Goal: Task Accomplishment & Management: Use online tool/utility

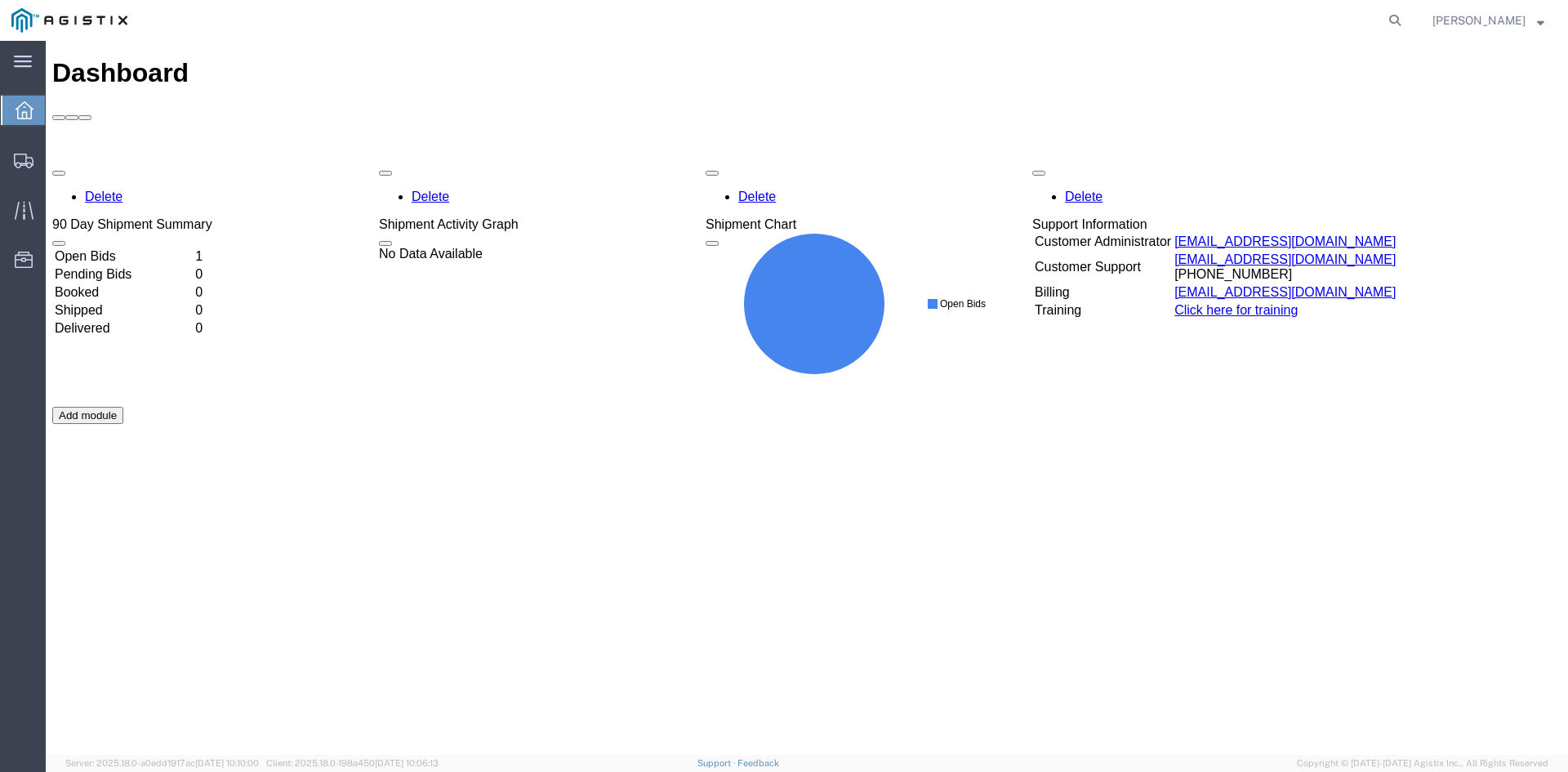
click at [153, 249] on td "Open Bids" at bounding box center [123, 257] width 139 height 16
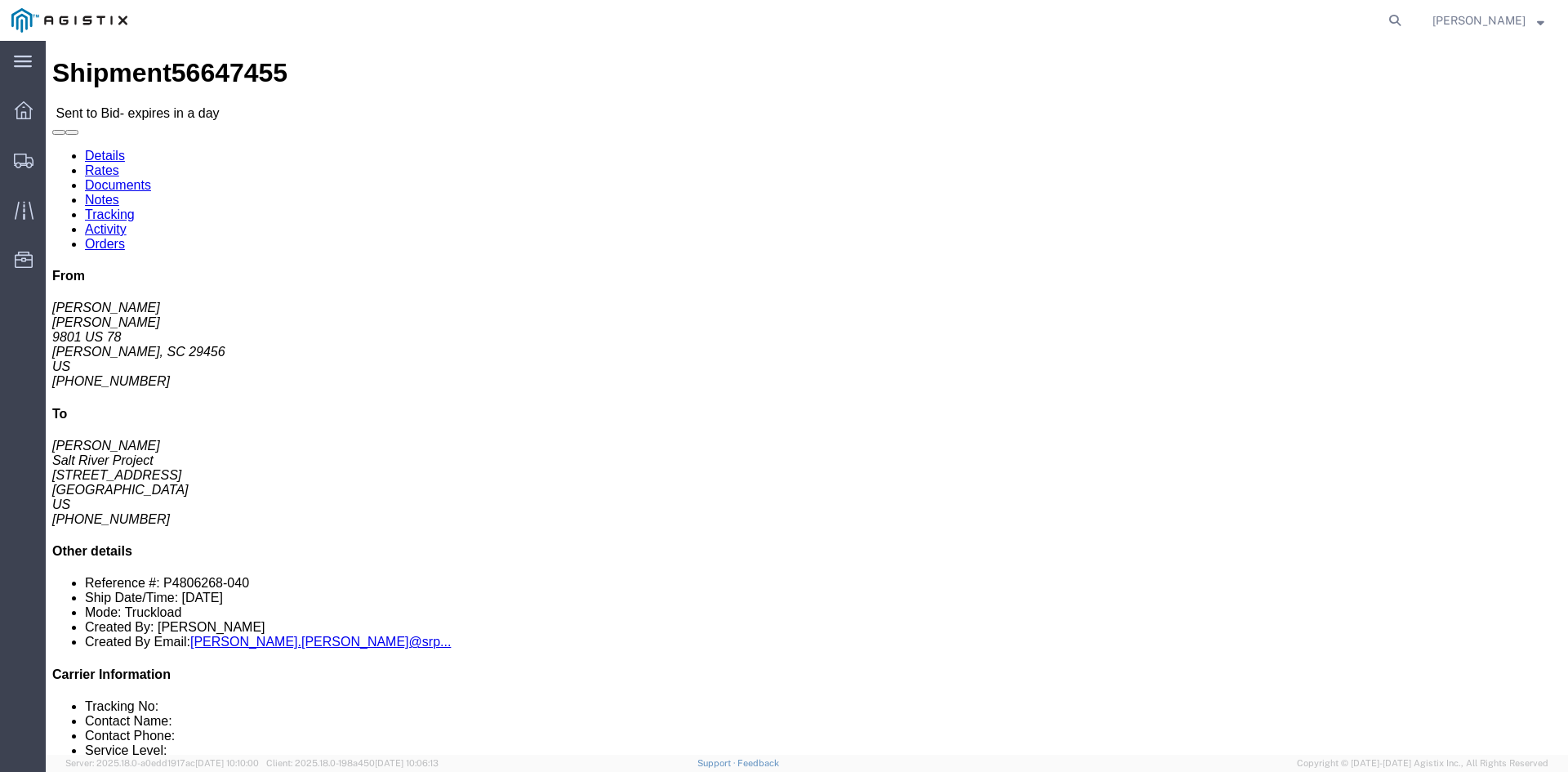
click link "Rates"
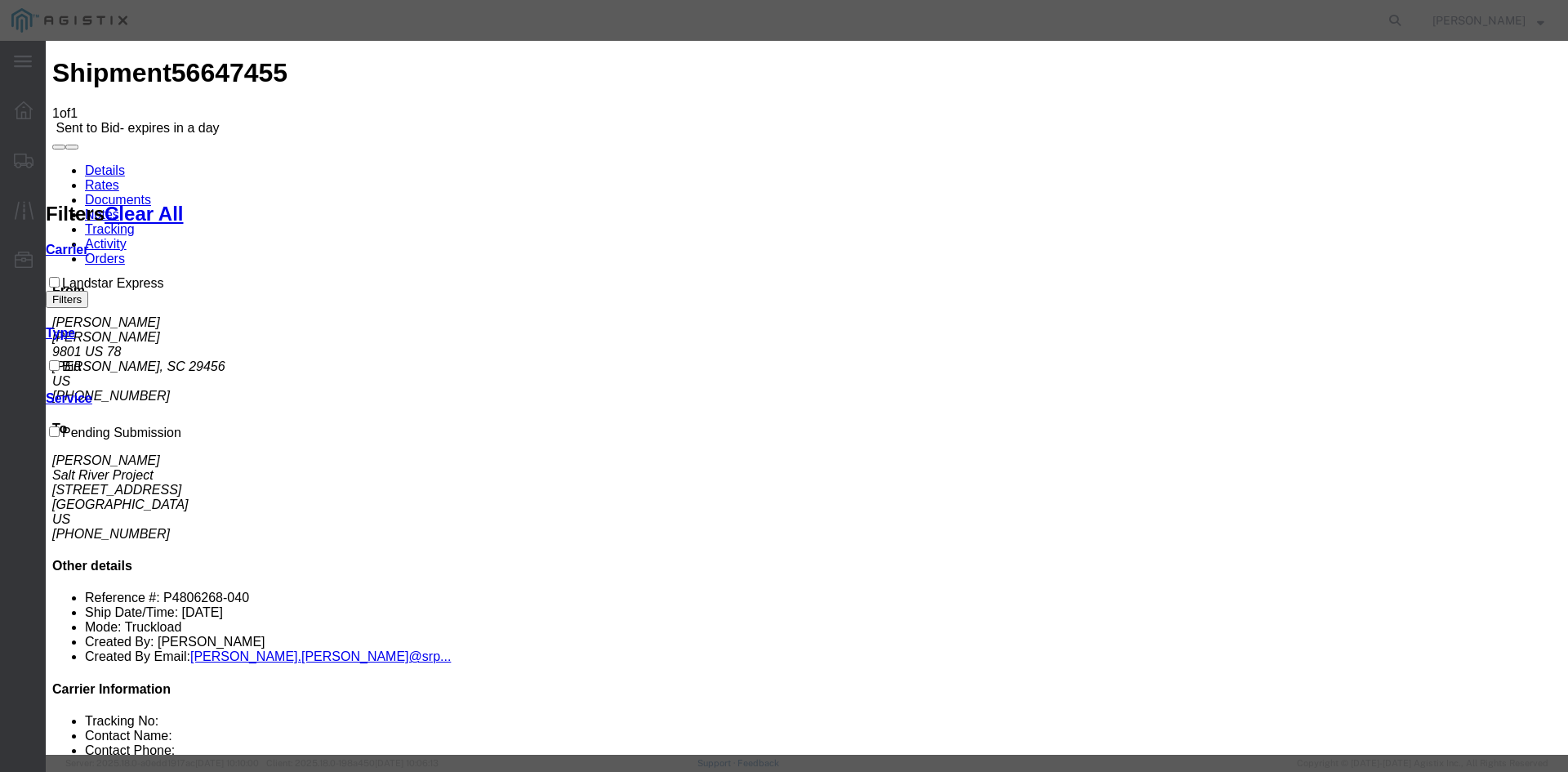
select select "8054"
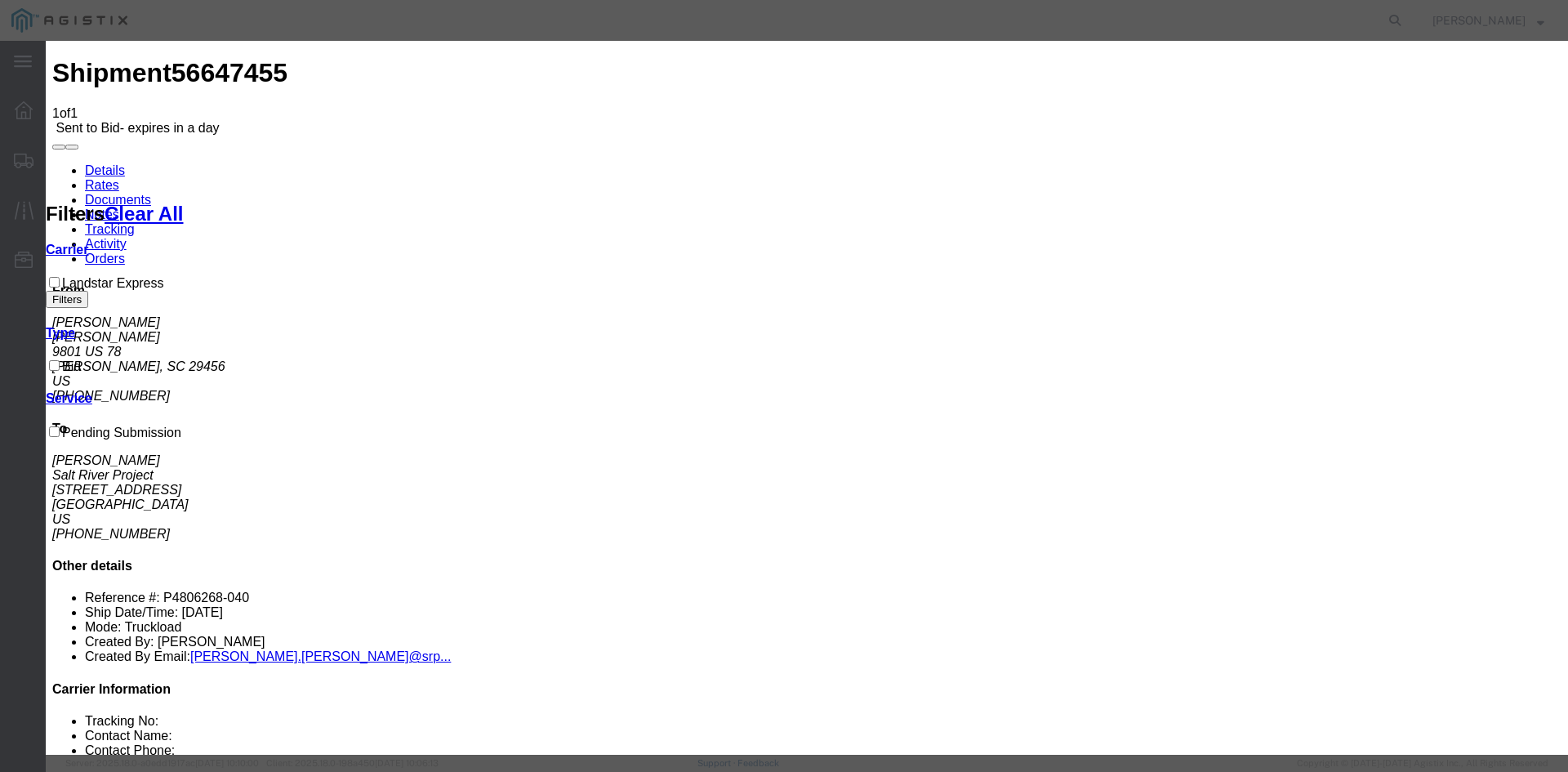
select select "29545"
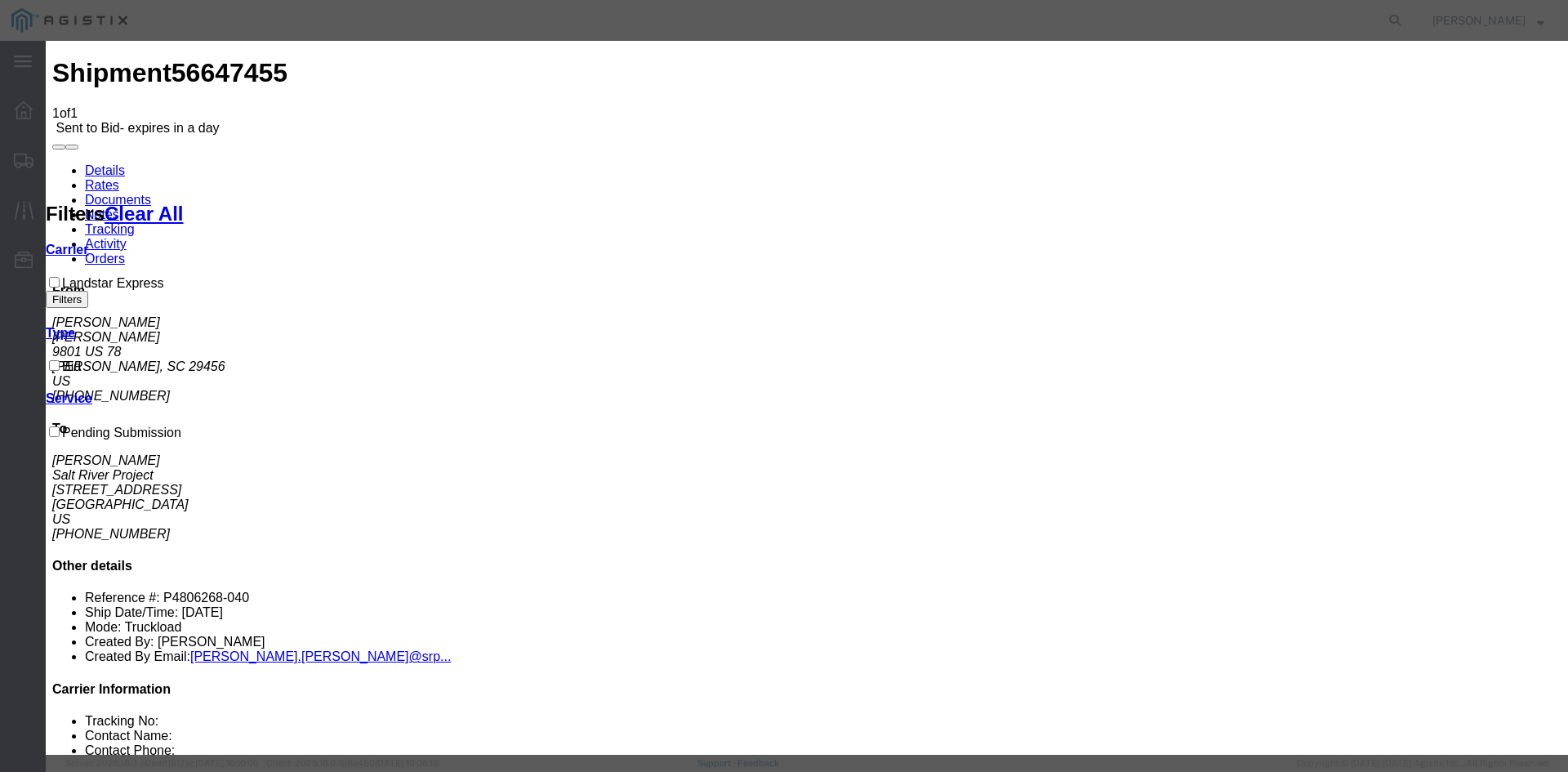
type input "Rotor - SC-AZ"
type input "Quote ID 2735988"
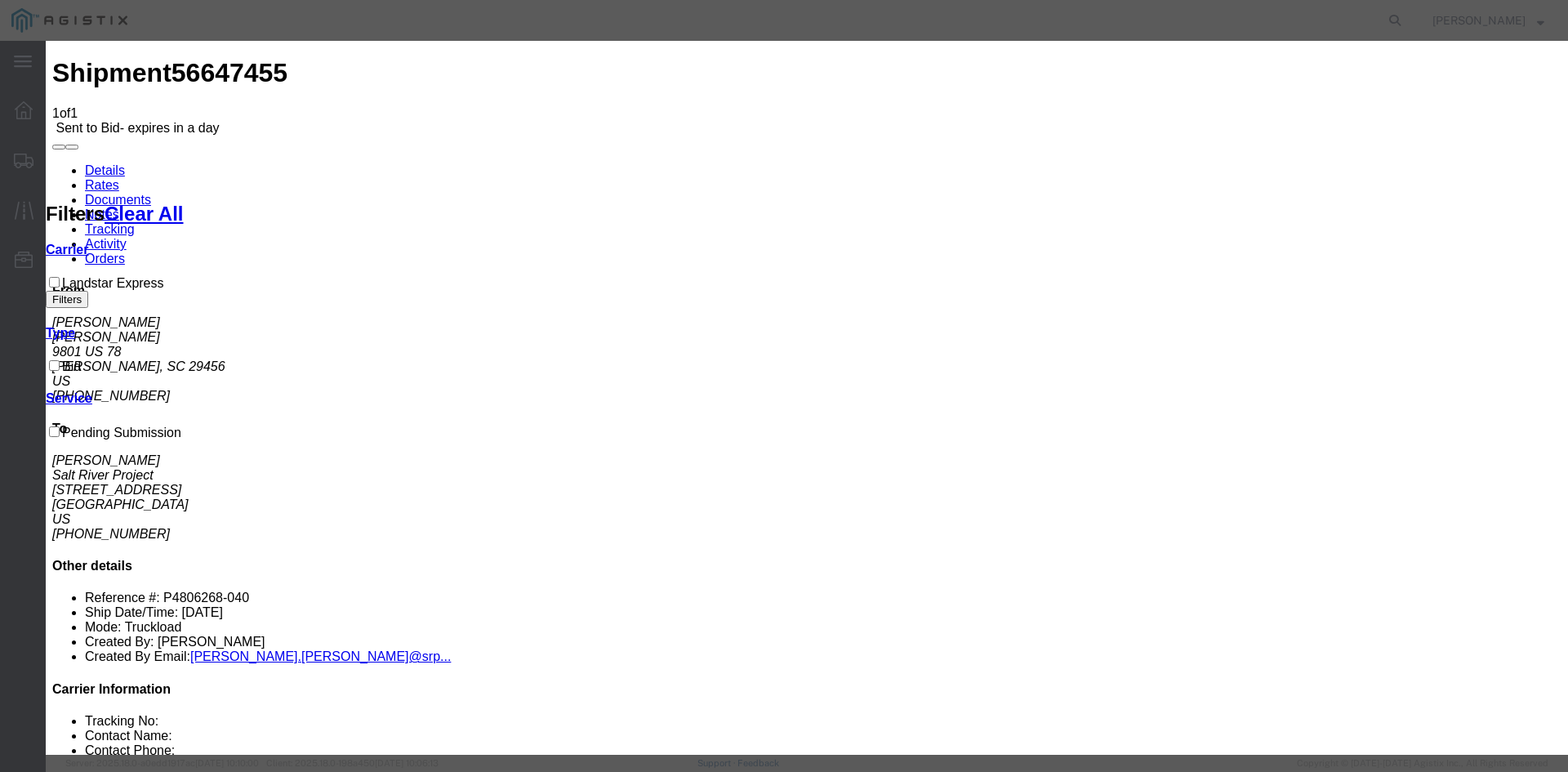
select select "TL"
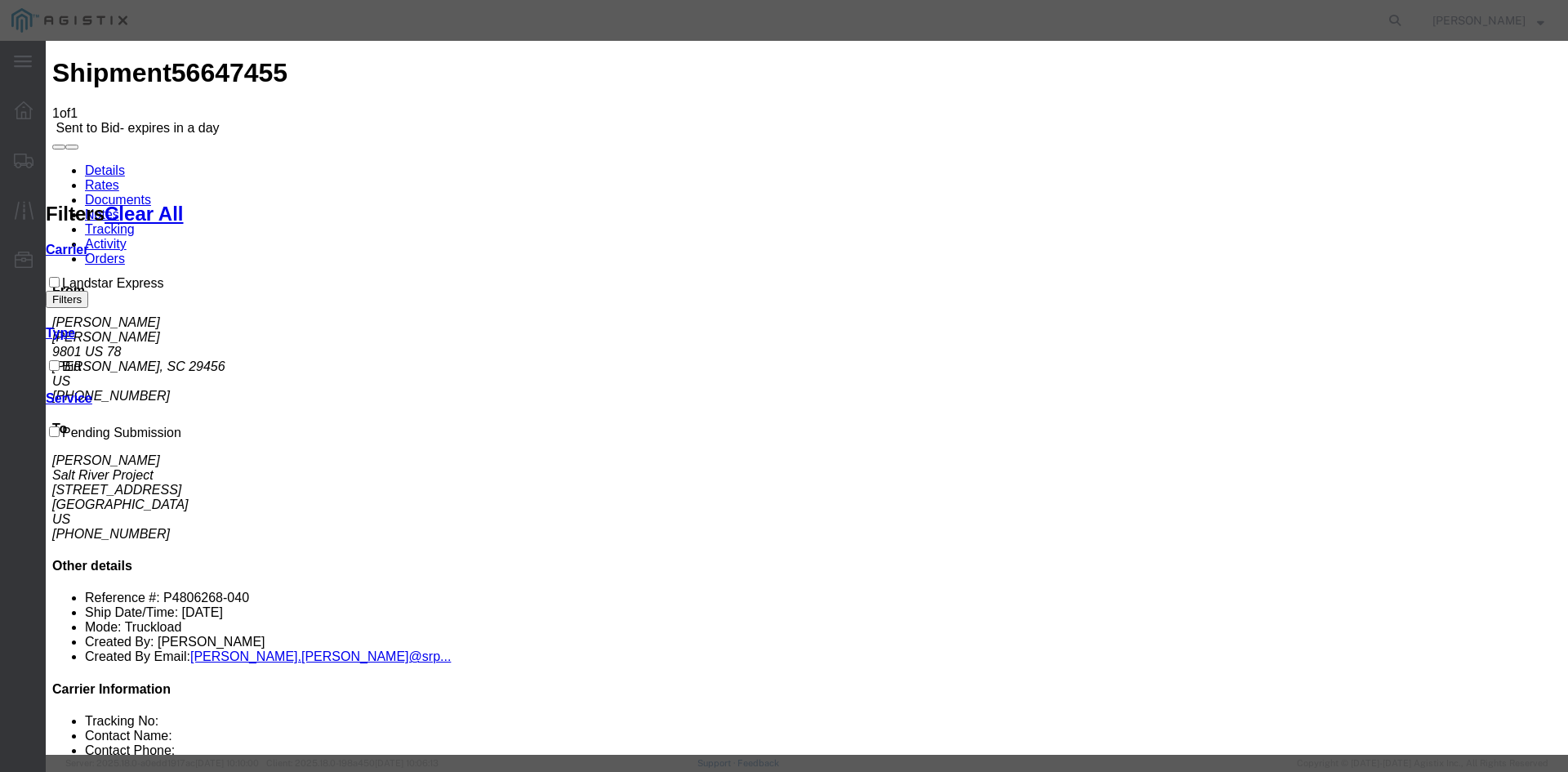
type input "6"
drag, startPoint x: 659, startPoint y: 398, endPoint x: 567, endPoint y: 391, distance: 92.3
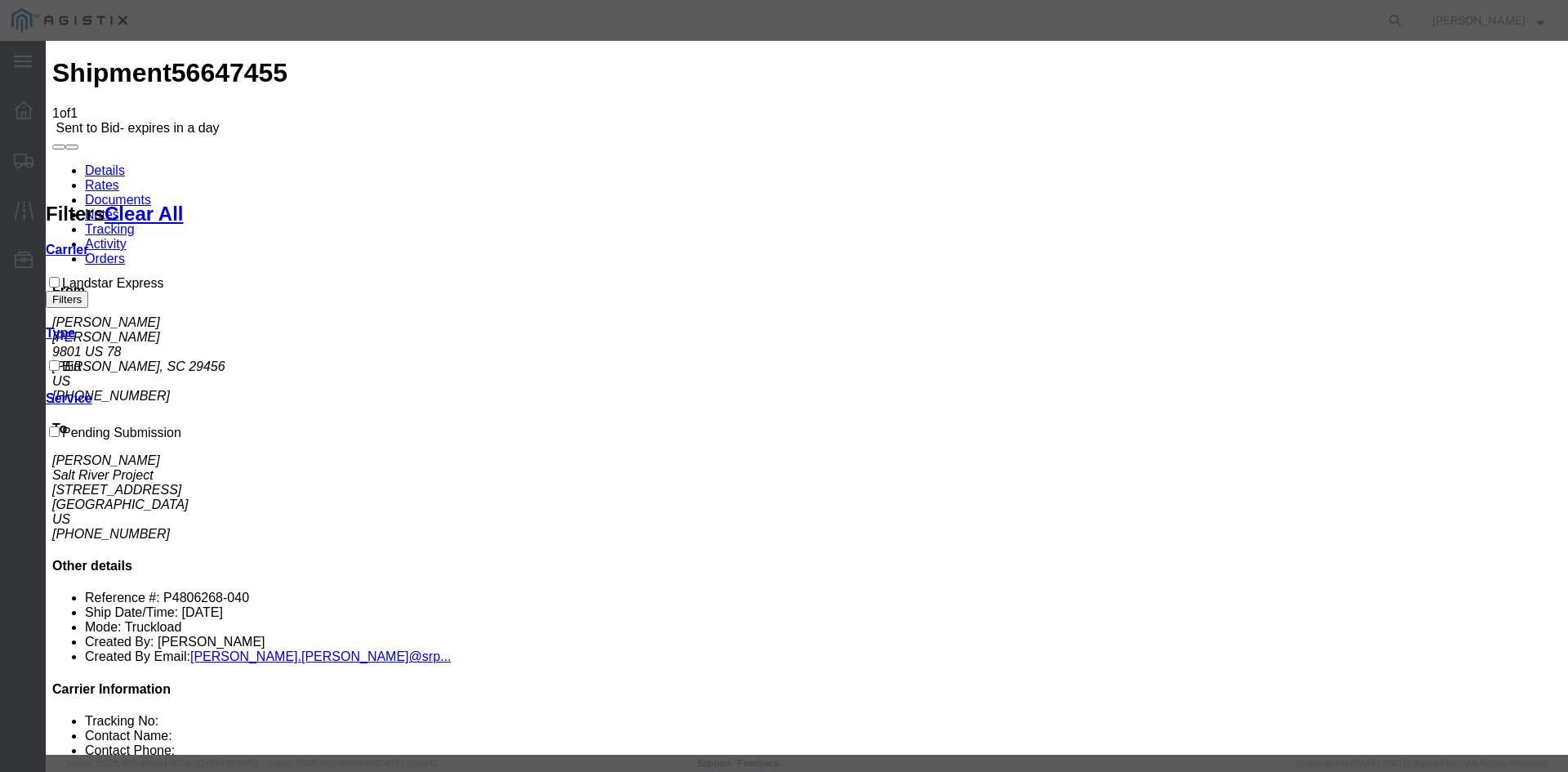
type input "8"
type input "6"
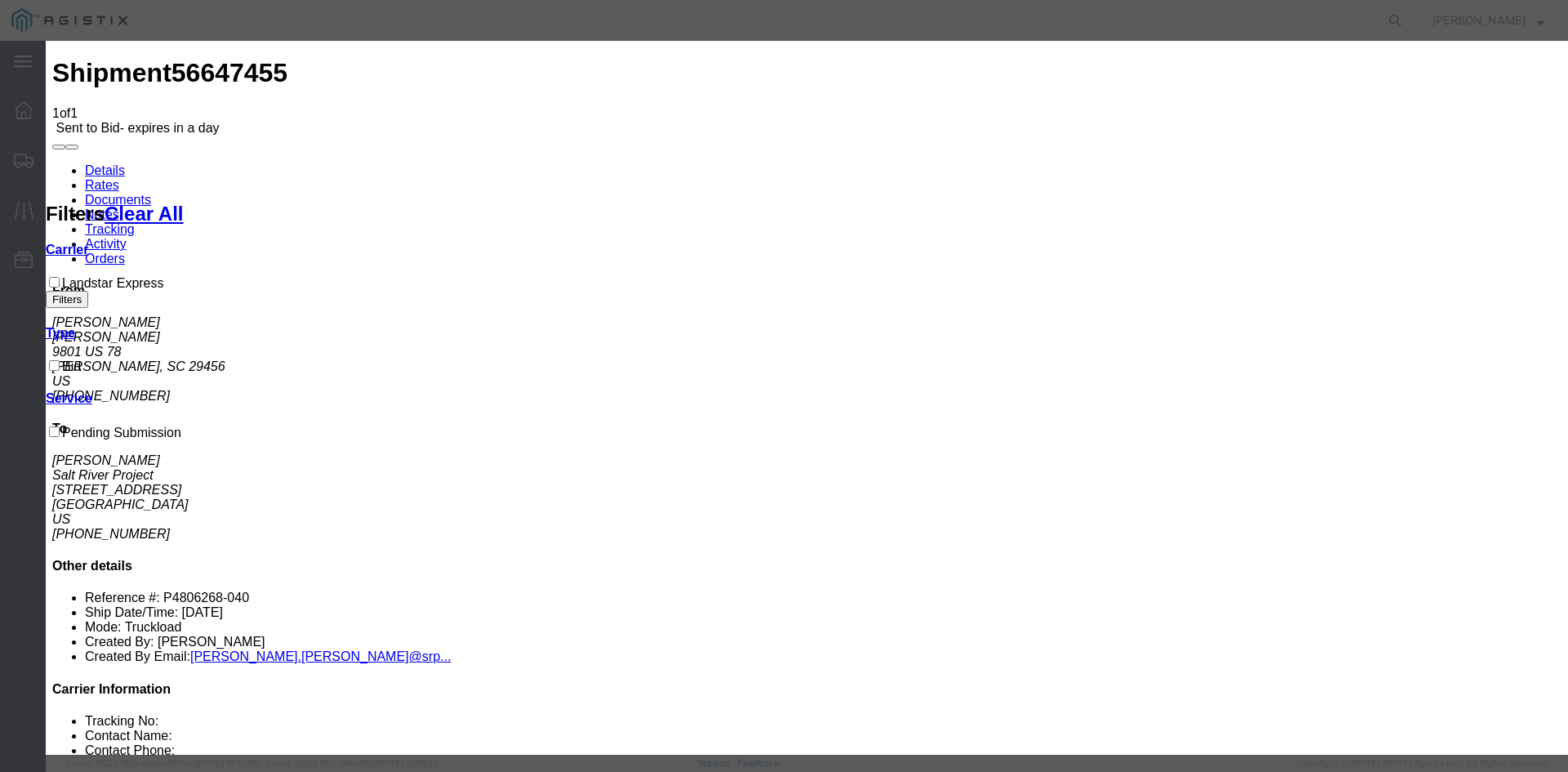
type input "10"
type input "SC"
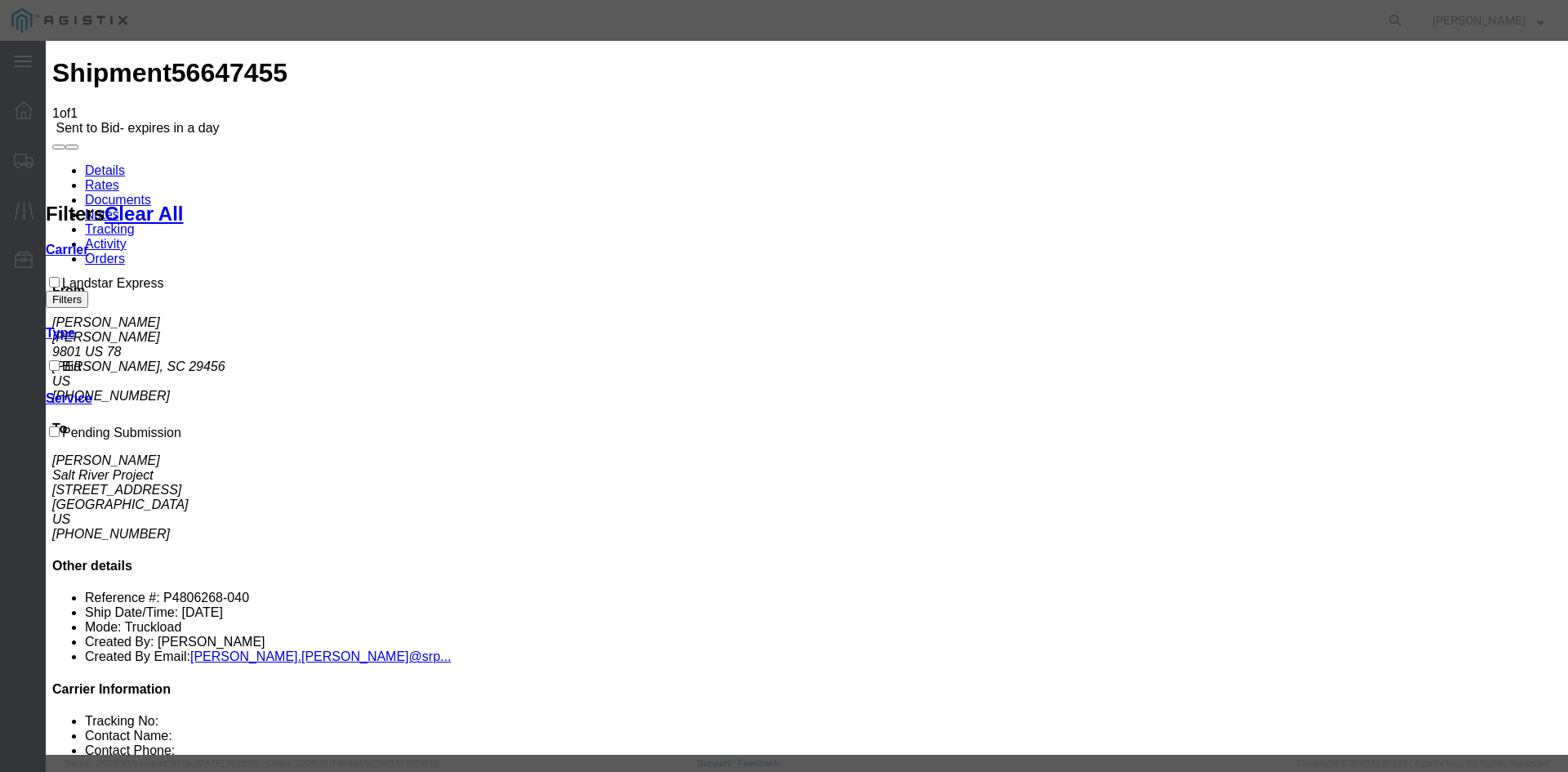
type input "Arlington AZ"
type input "Ladson SC"
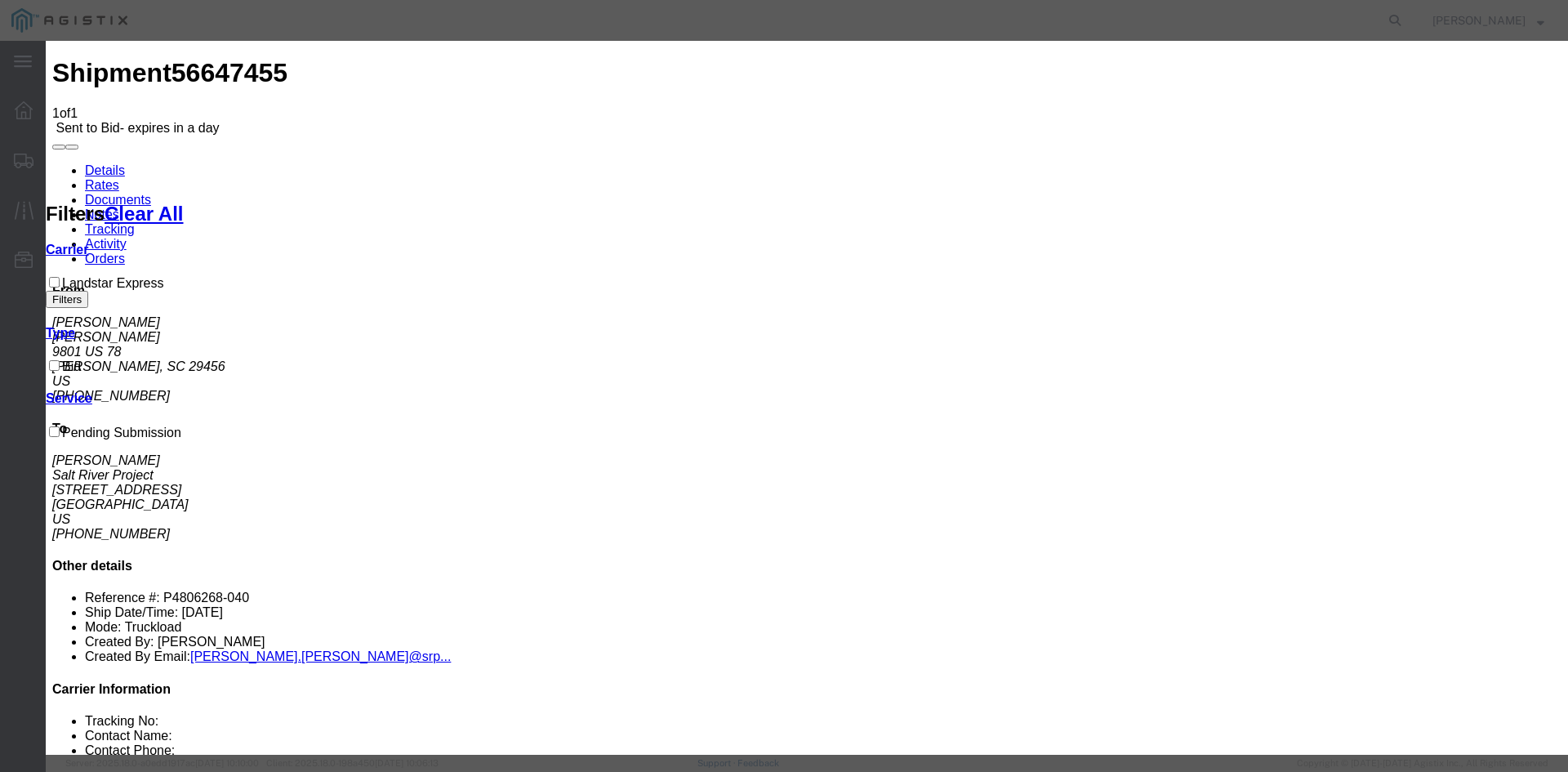
type textarea "formal quote in detail was sent to all parties involved."
type input "104442"
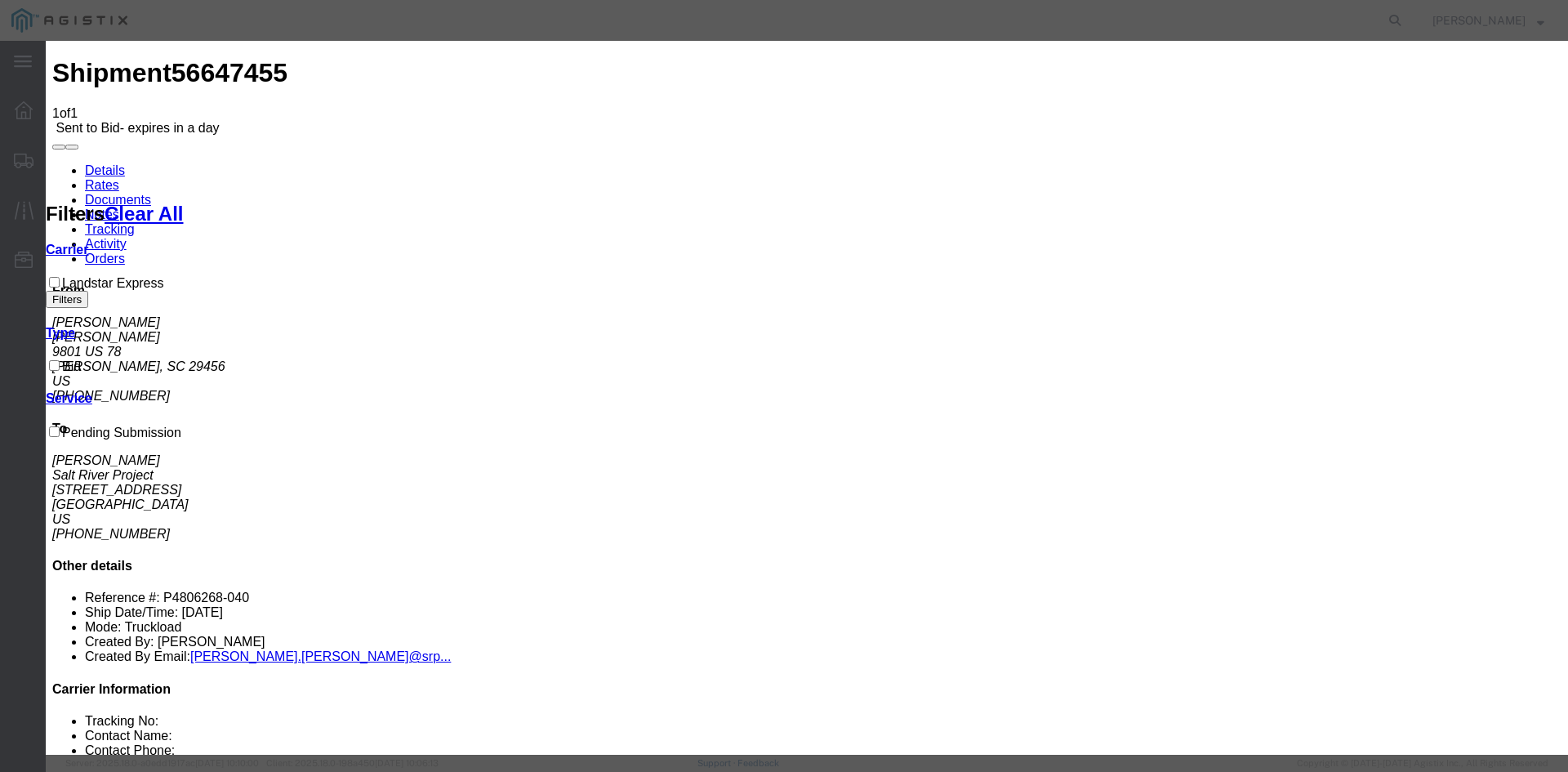
drag, startPoint x: 558, startPoint y: 499, endPoint x: 489, endPoint y: 499, distance: 69.0
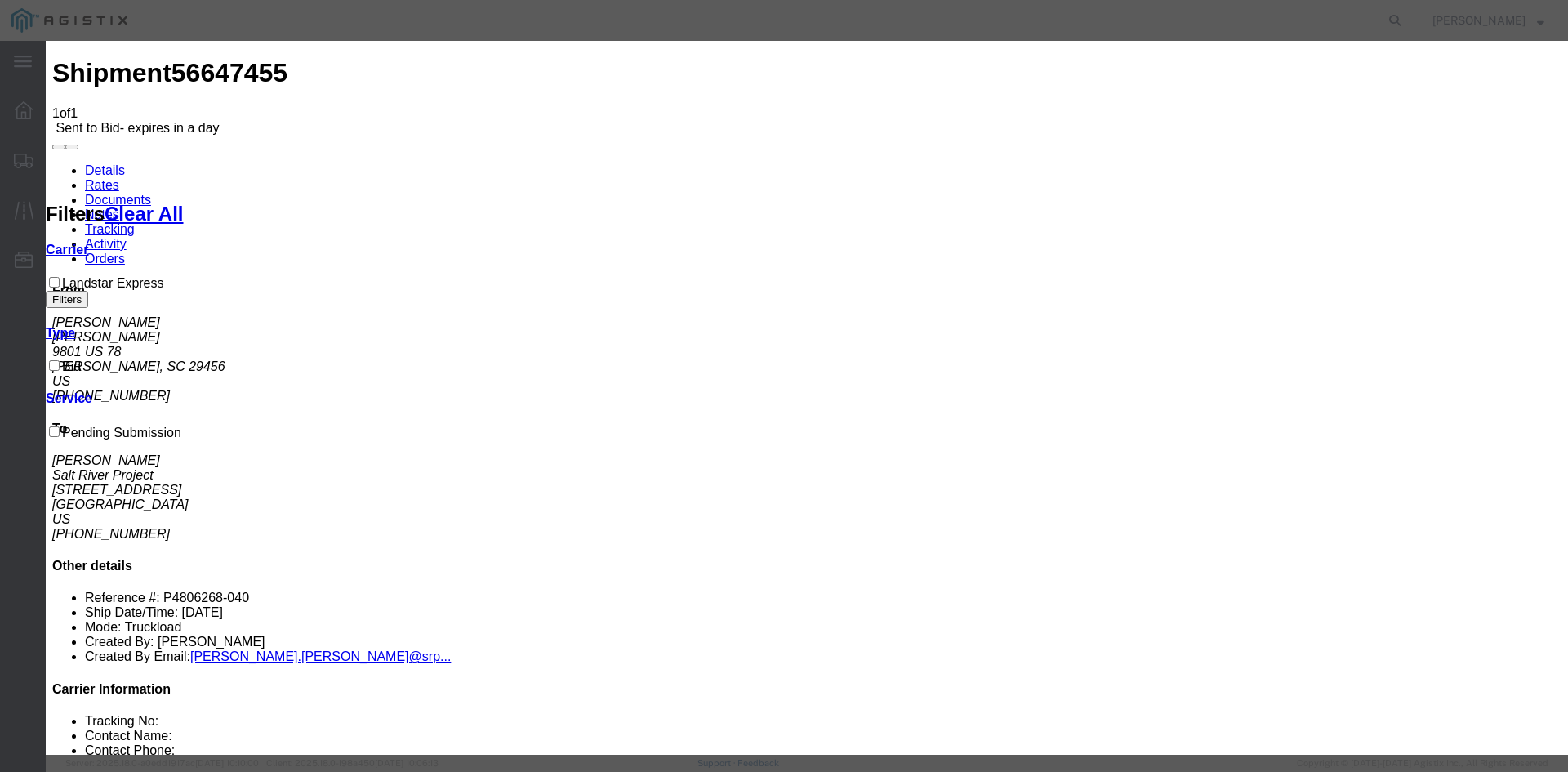
paste textarea "inehaul $74,964.00 Permits $6,270.00 Escorts $10,800.00 Police $1,000.00 Survey…"
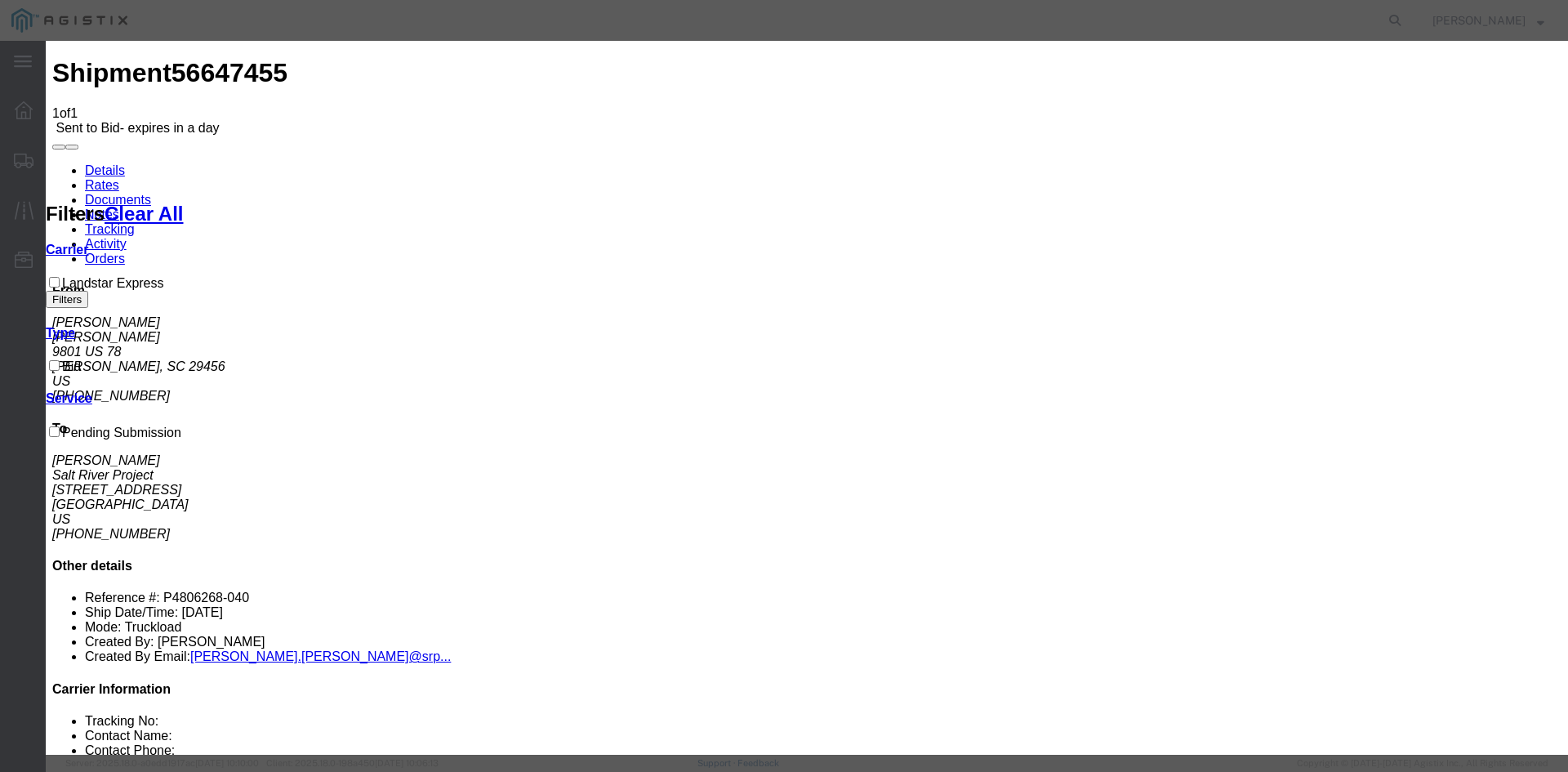
scroll to position [0, 0]
type textarea "formal quote in detail was sent to all parties involved. Linehaul $74,964.00 Pe…"
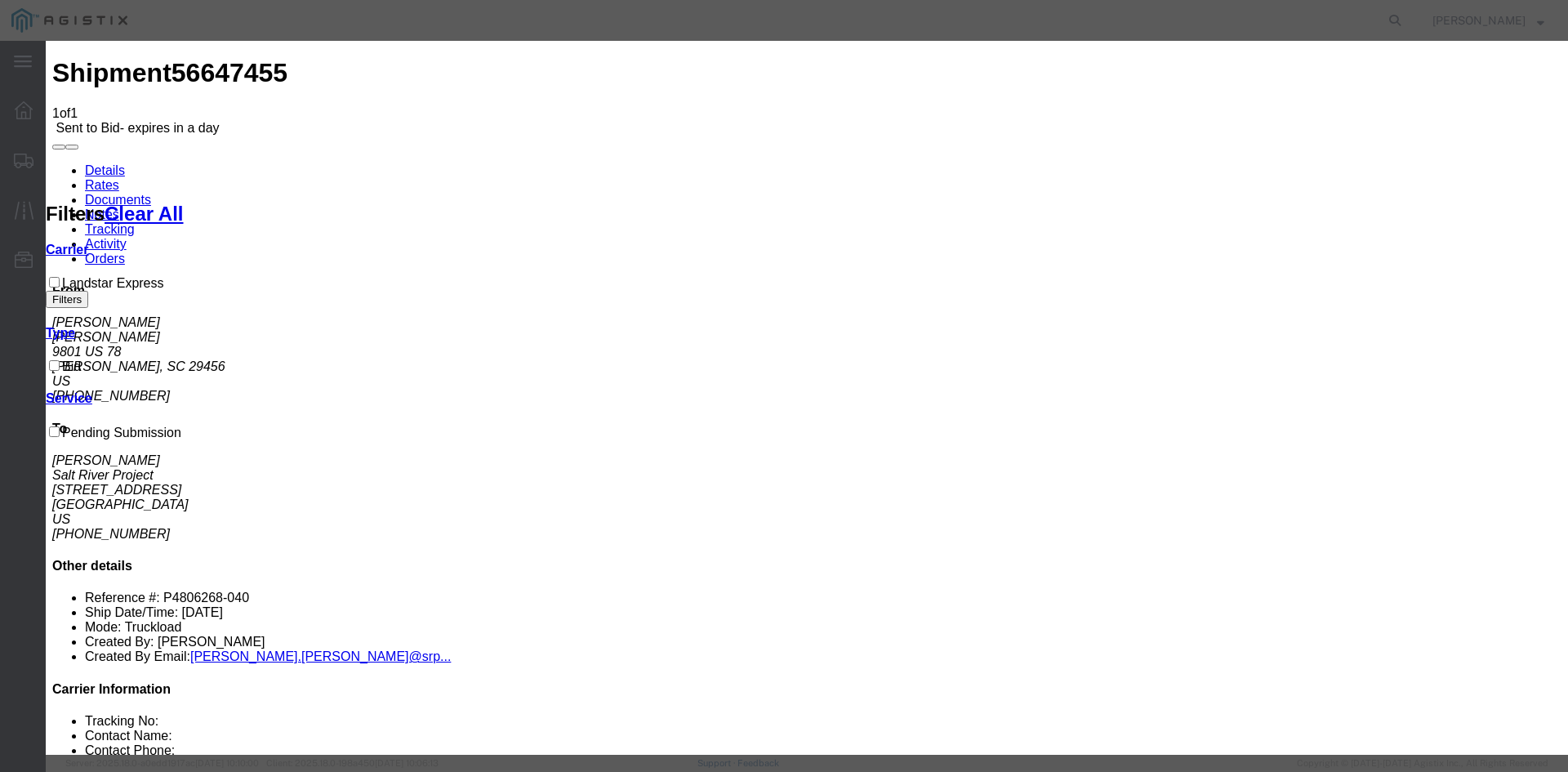
type input "Turbine Rotor - SC-AZ"
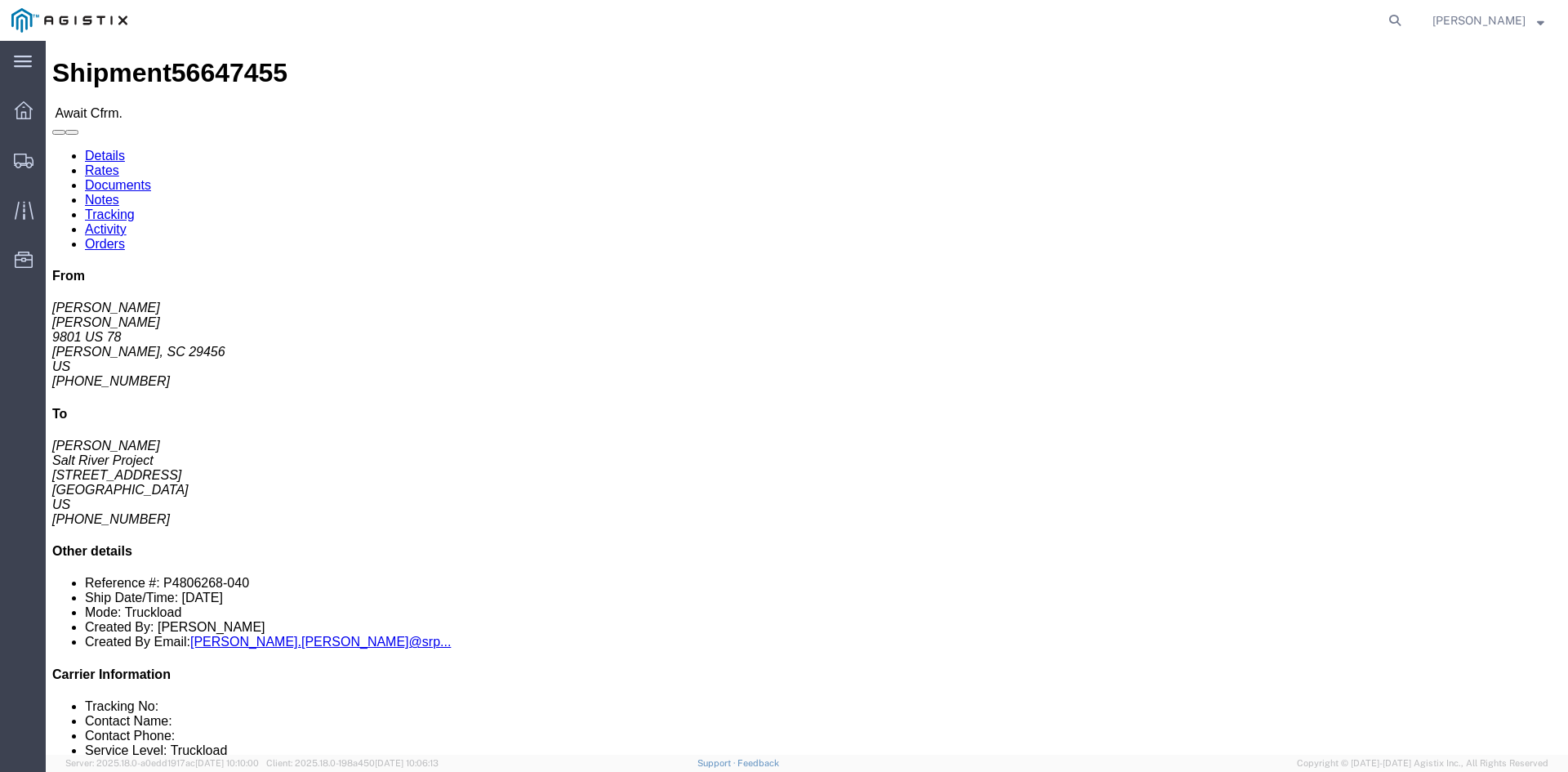
click link "Rates"
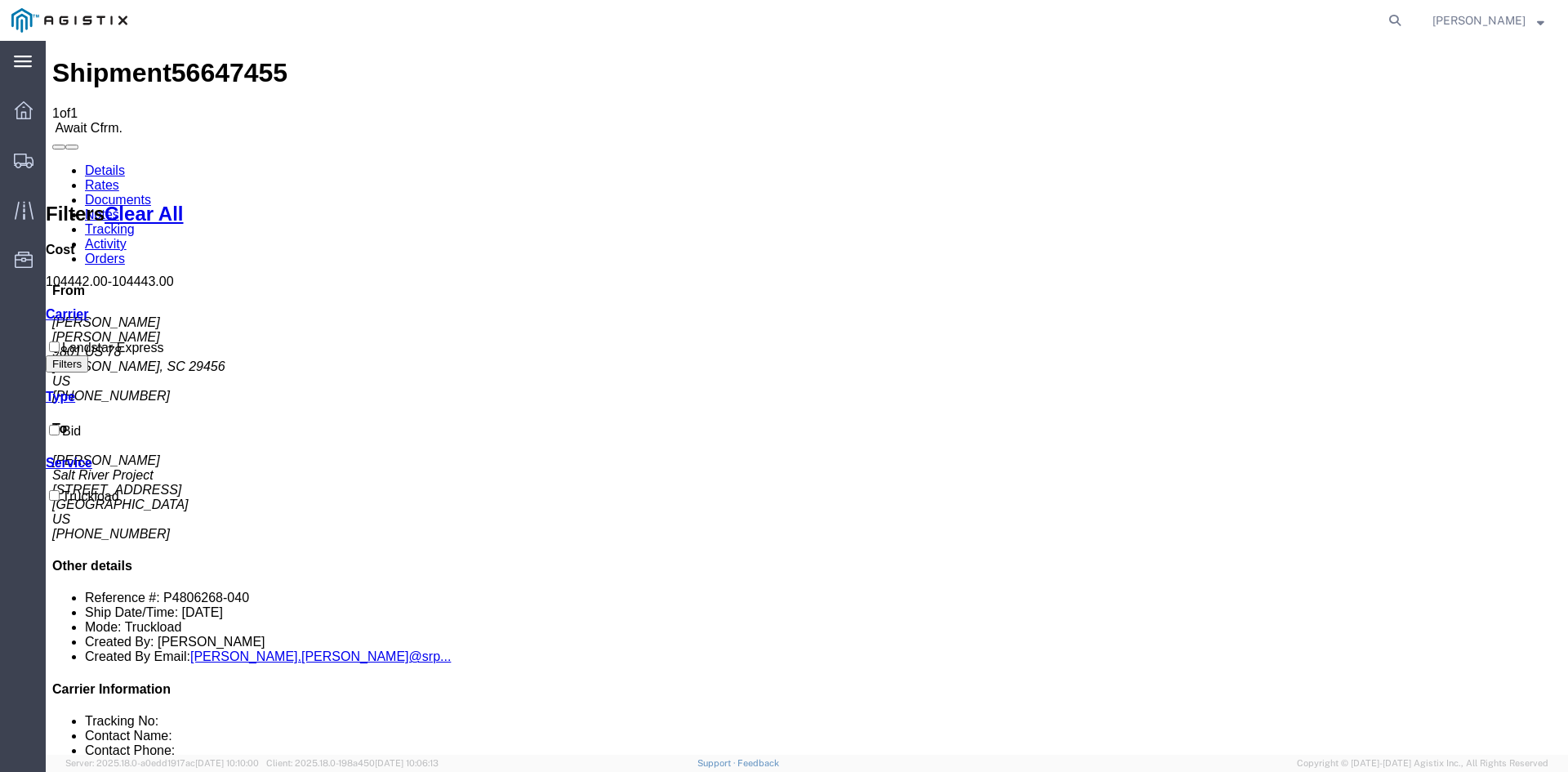
click at [33, 56] on div "main_menu Created with Sketch." at bounding box center [23, 62] width 46 height 41
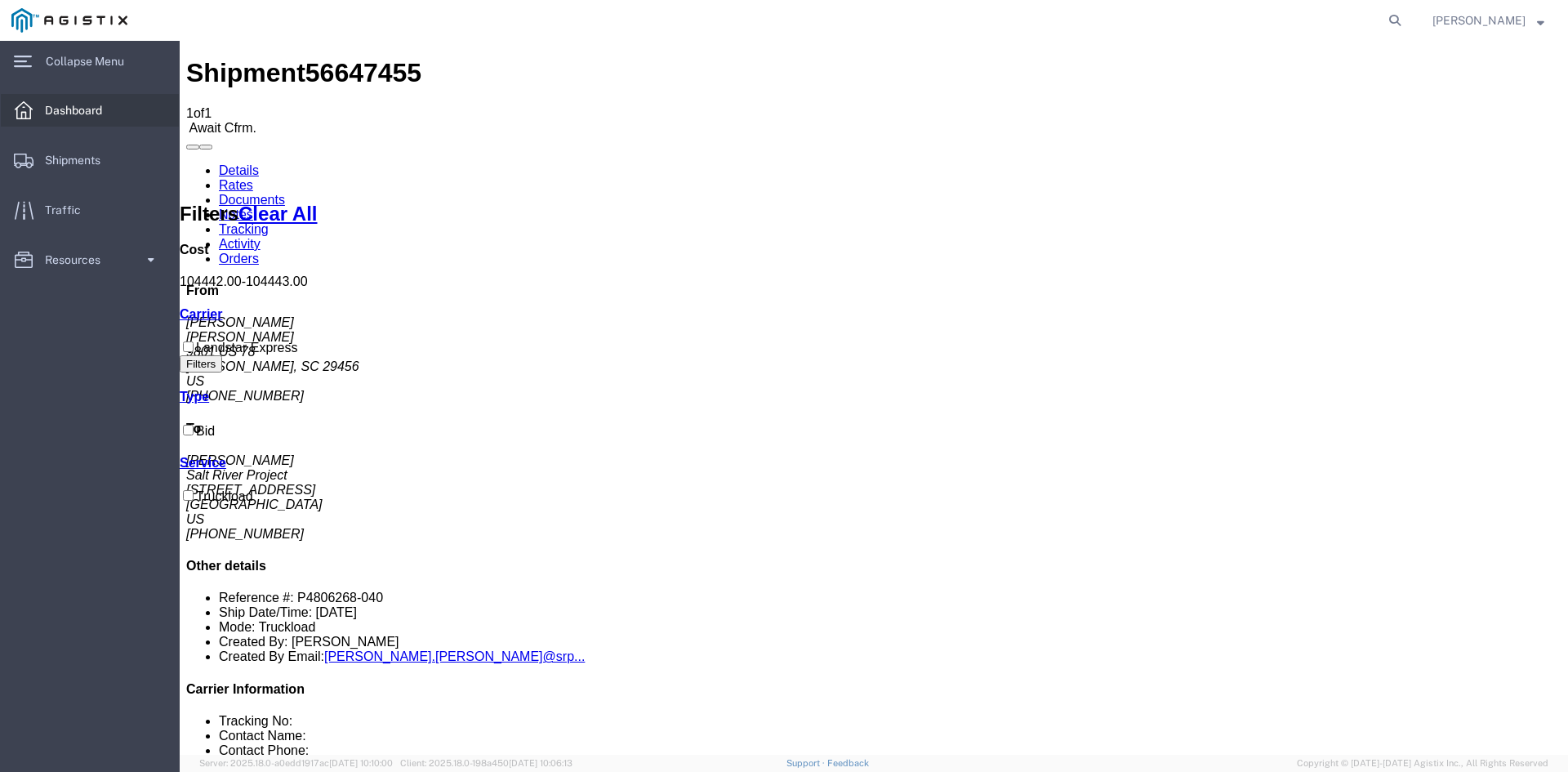
click at [77, 101] on span "Dashboard" at bounding box center [79, 110] width 68 height 33
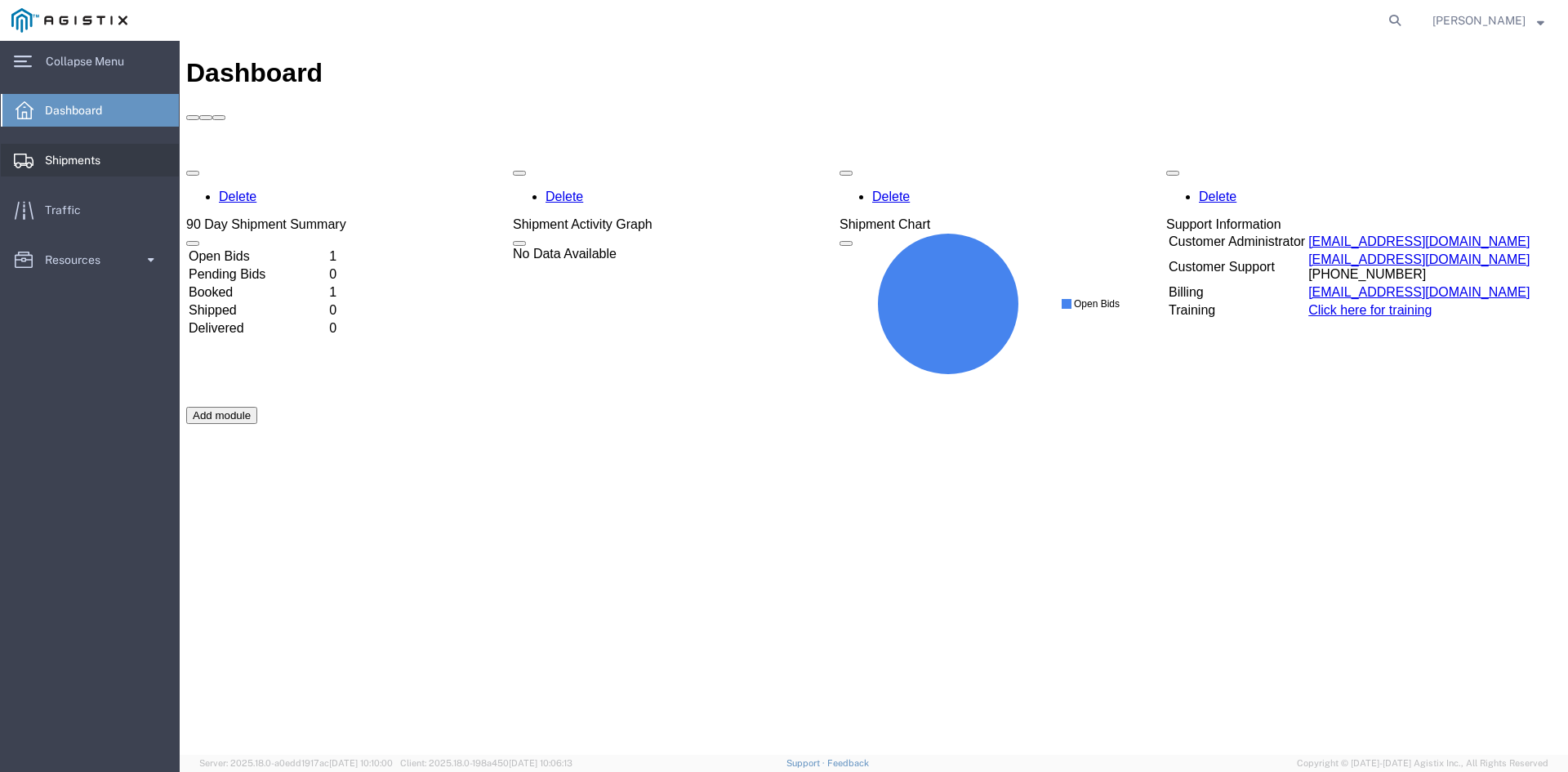
click at [84, 156] on span "Shipments" at bounding box center [78, 161] width 67 height 33
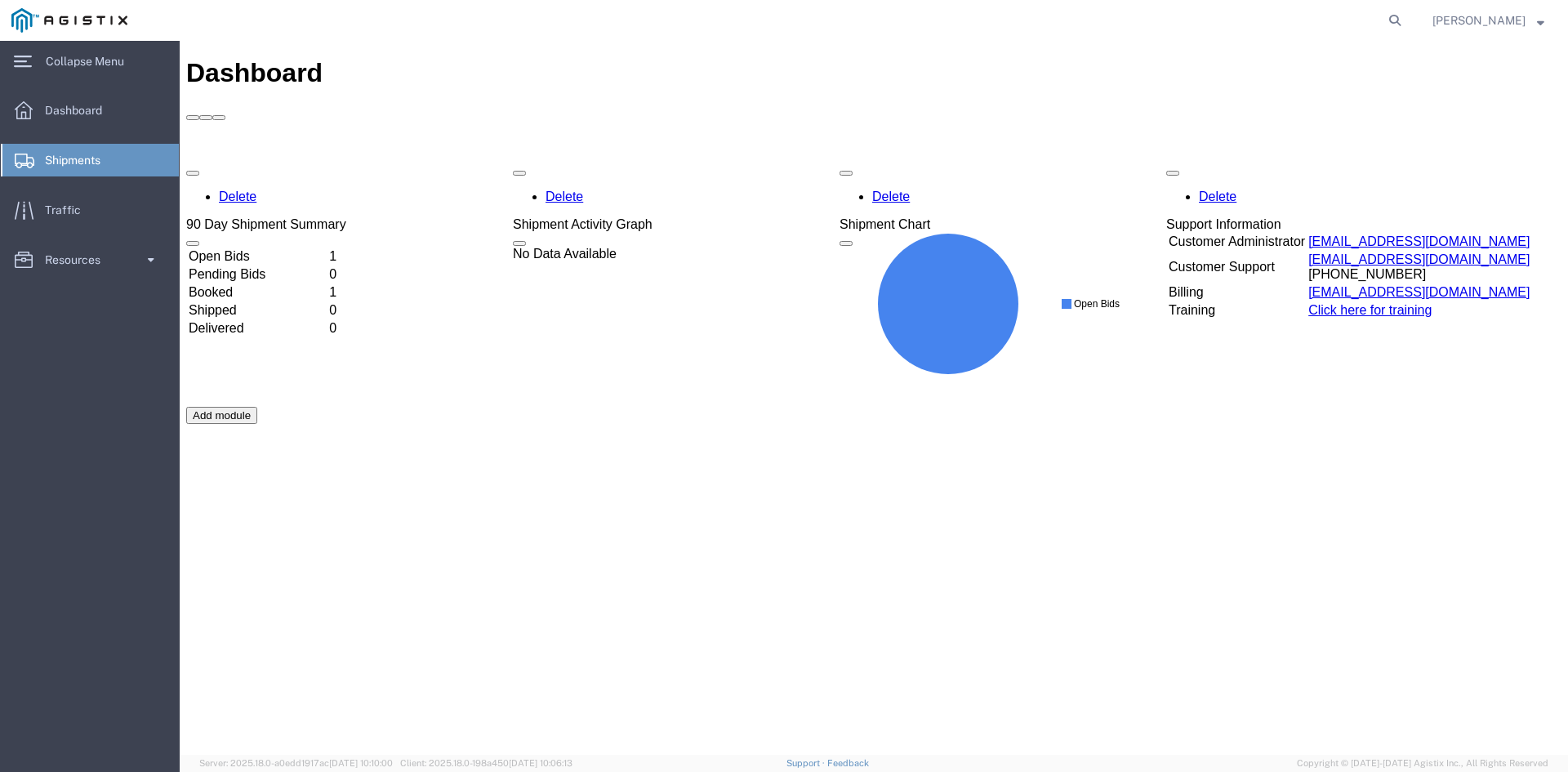
click at [83, 156] on span "Shipments" at bounding box center [78, 161] width 67 height 33
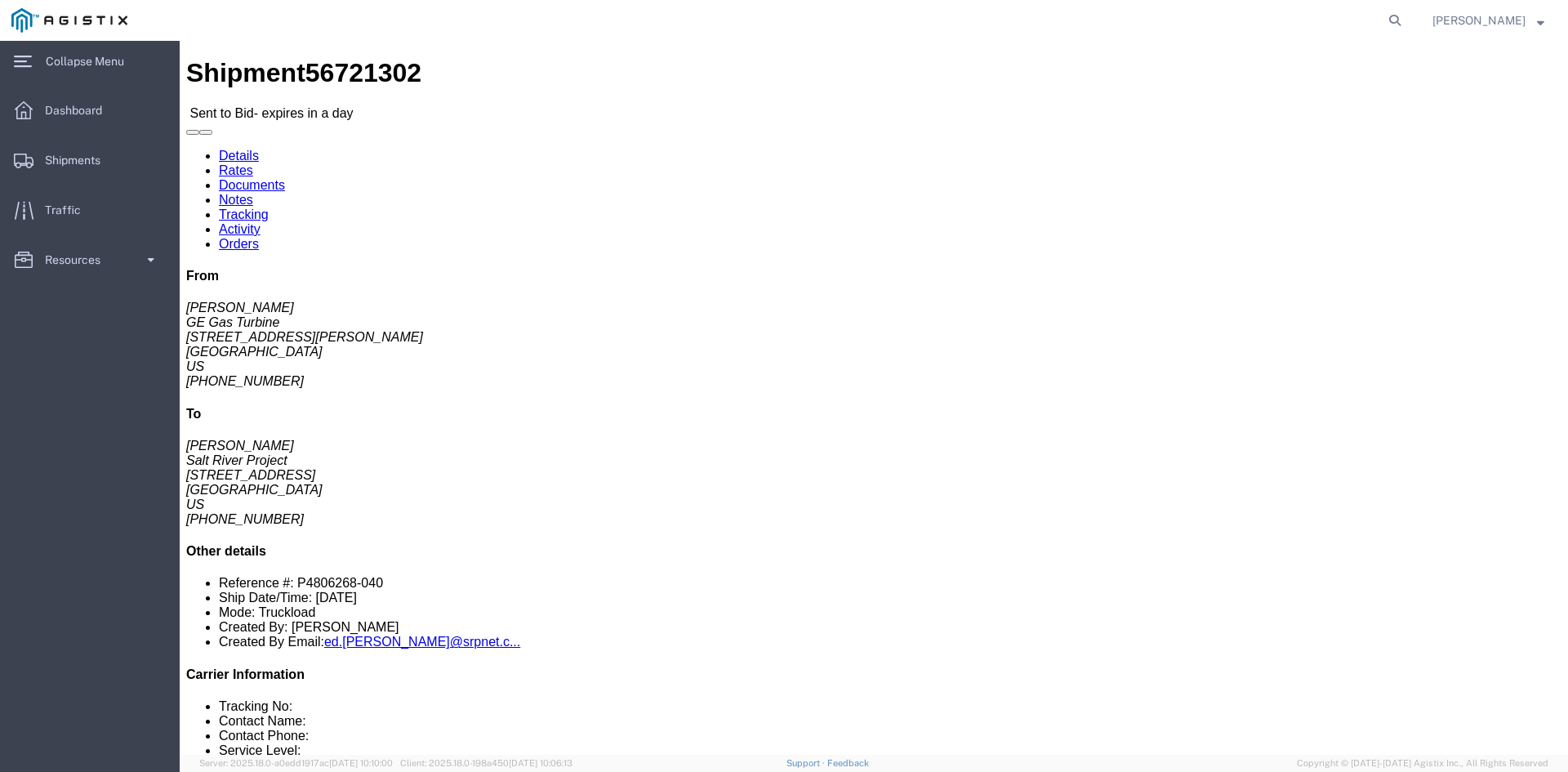
click link "Rates"
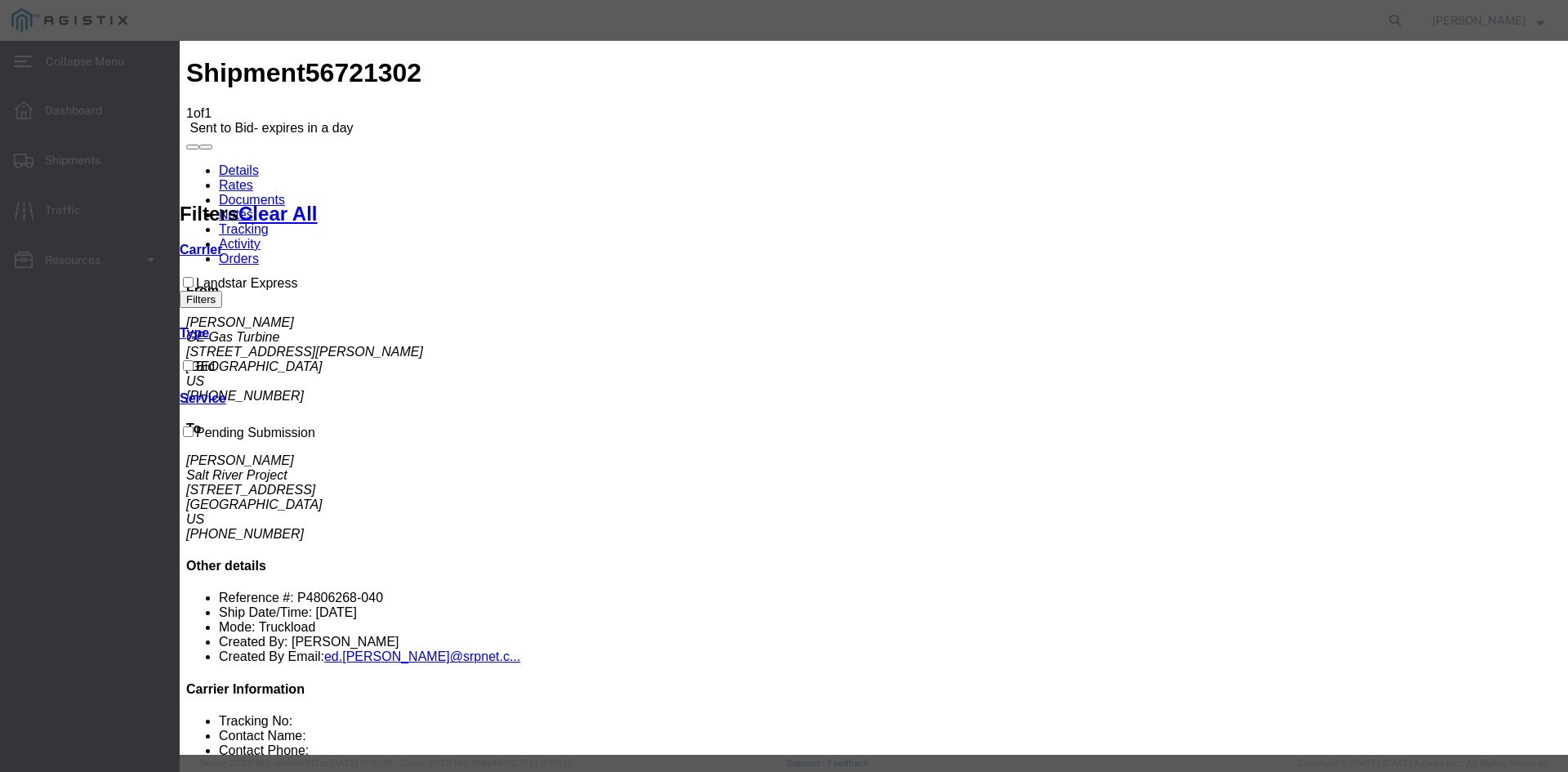
select select "8054"
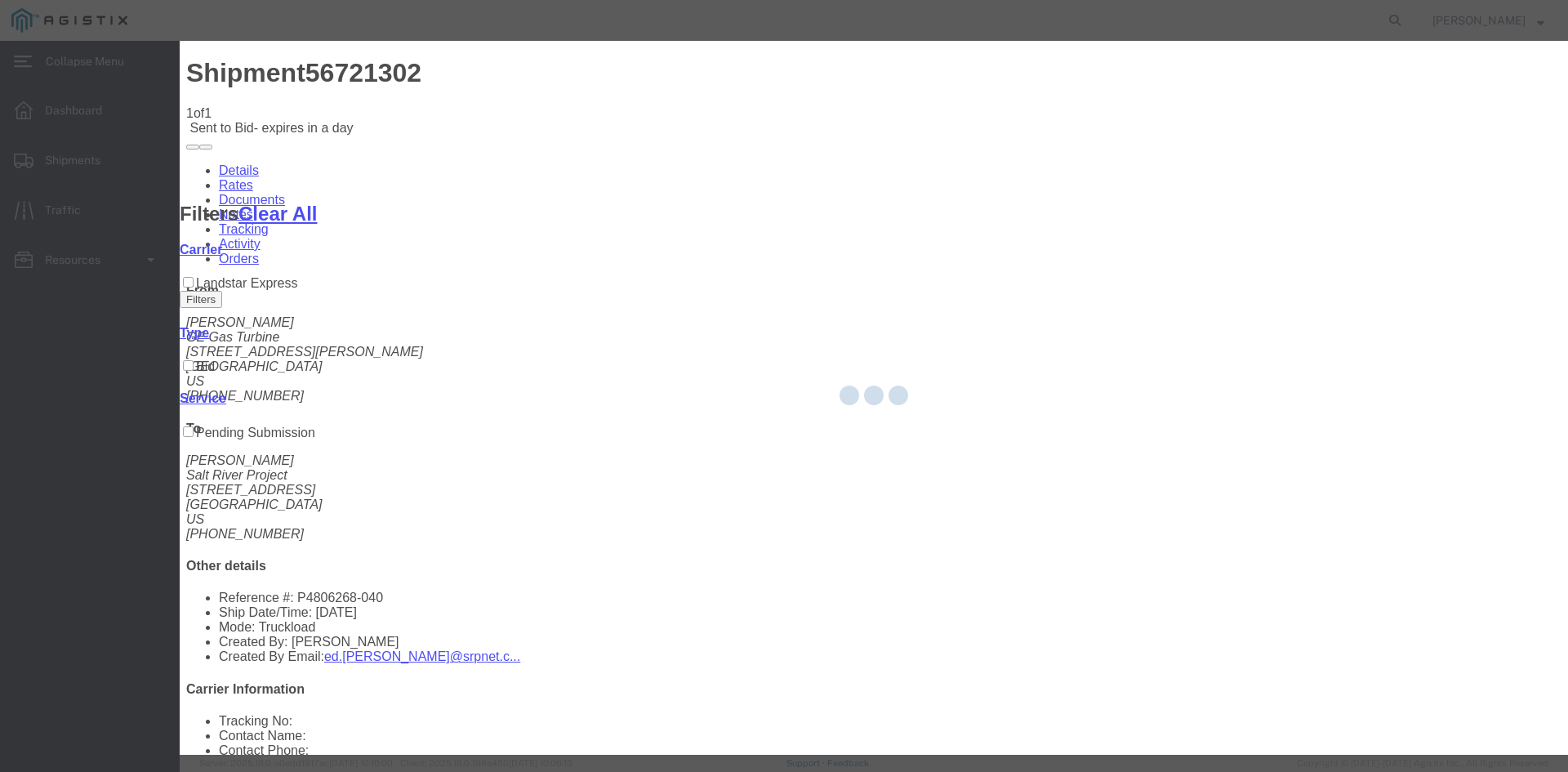
drag, startPoint x: 805, startPoint y: 257, endPoint x: 626, endPoint y: 217, distance: 183.4
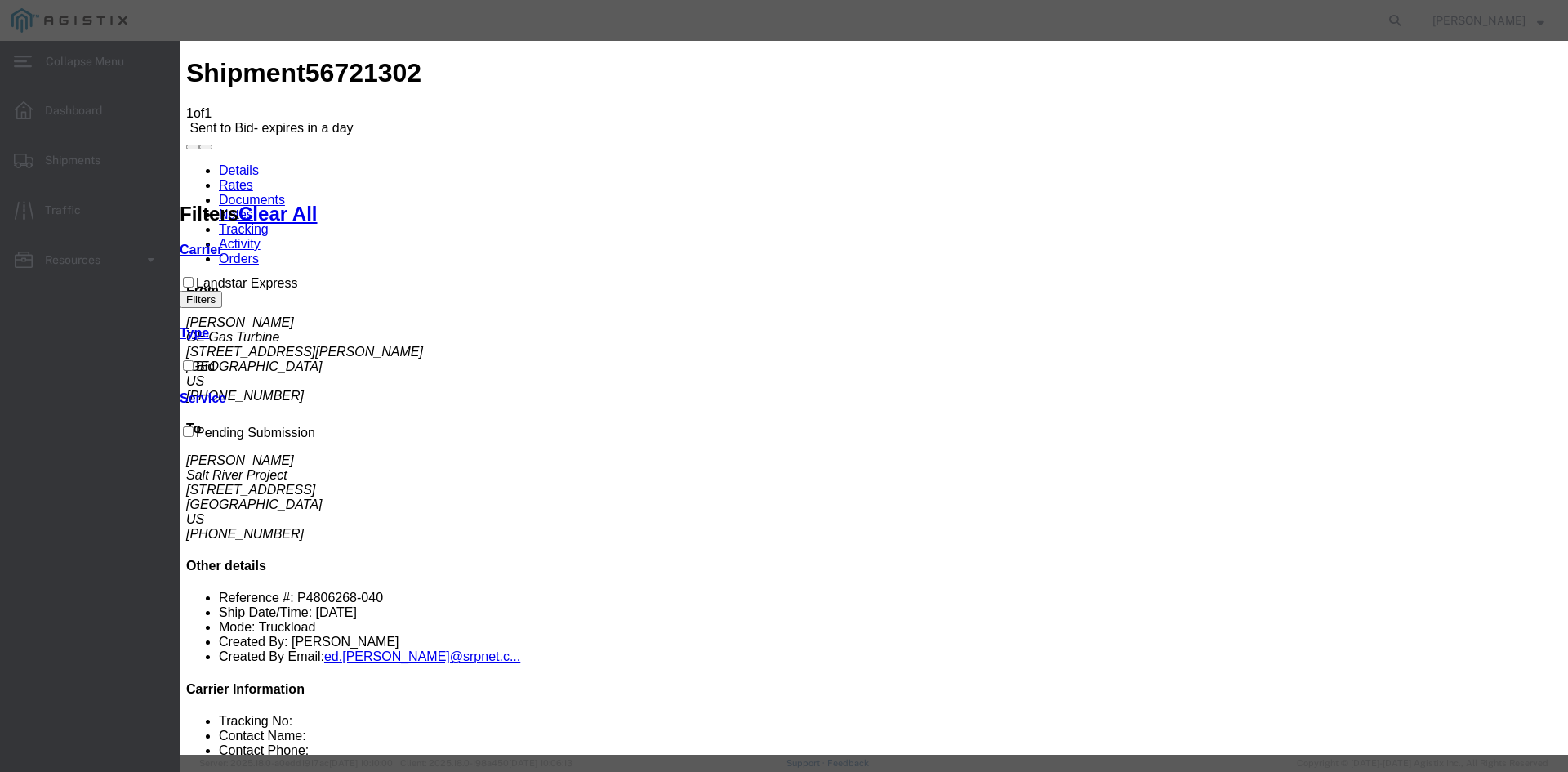
type input "Quote ID 2735988 #2"
select select "29545"
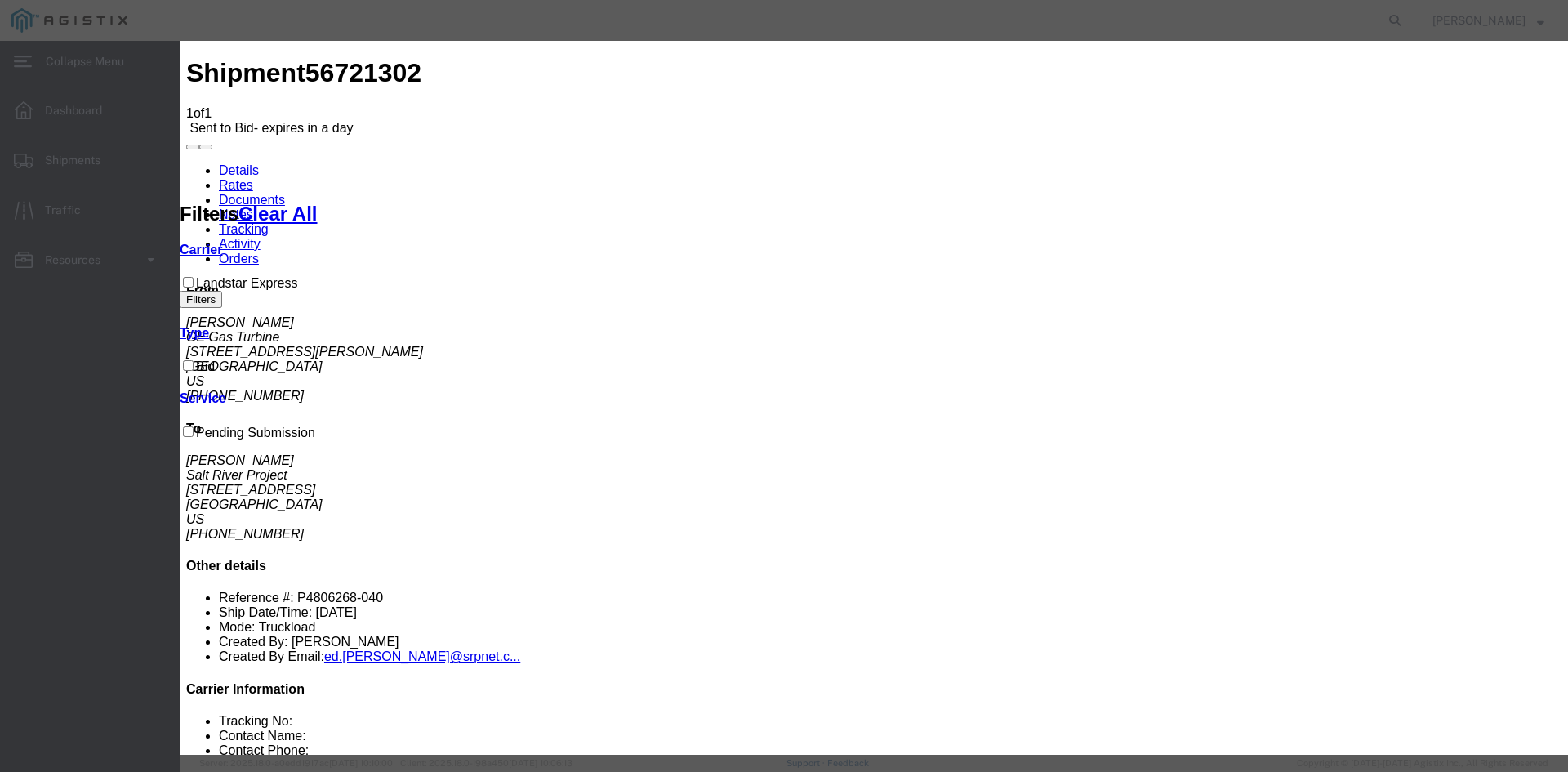
scroll to position [0, 19]
type input "Turbine Rotor - SC-AZ #2"
select select "TL"
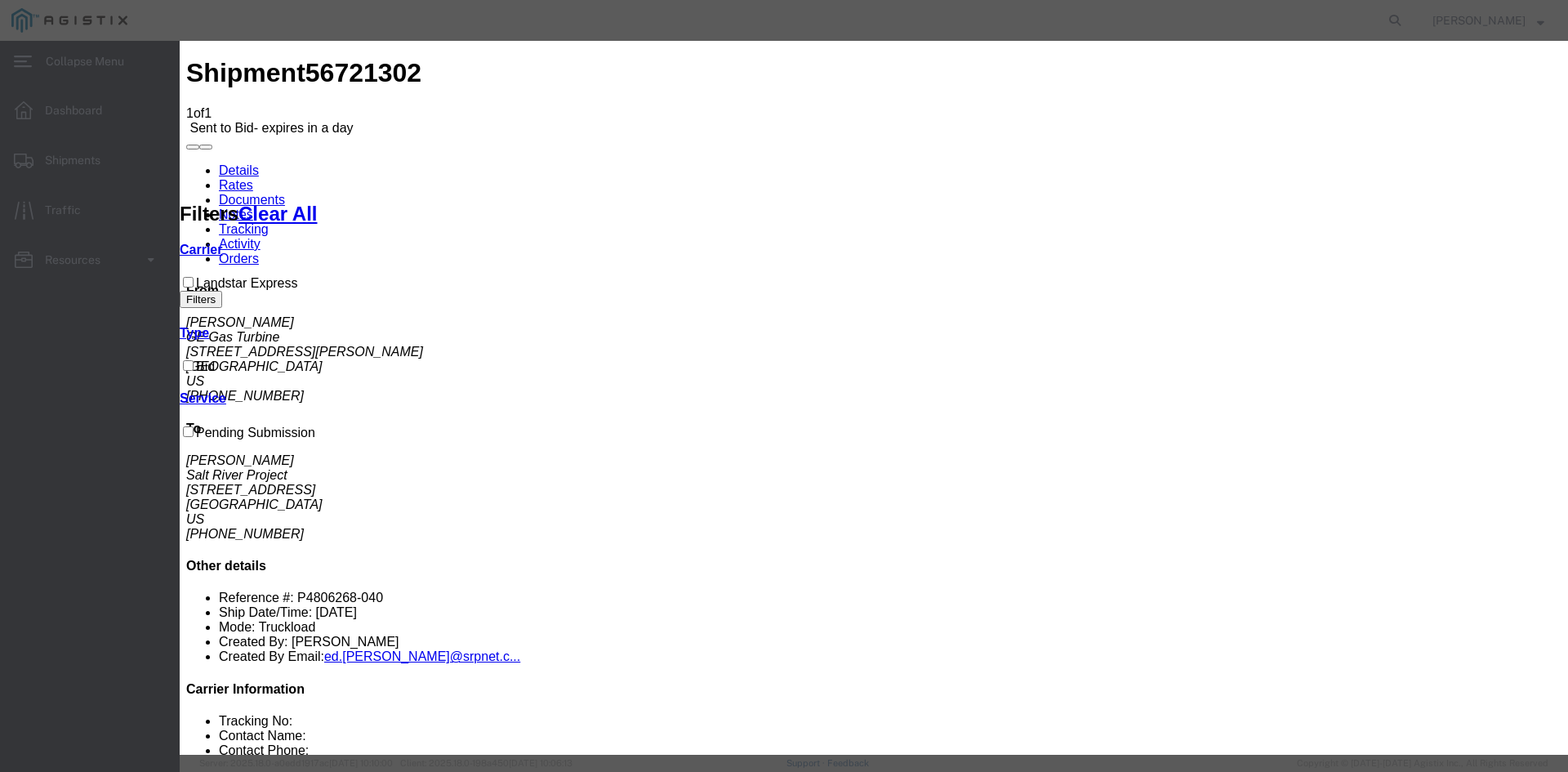
type input "10"
type input "Greenville SC"
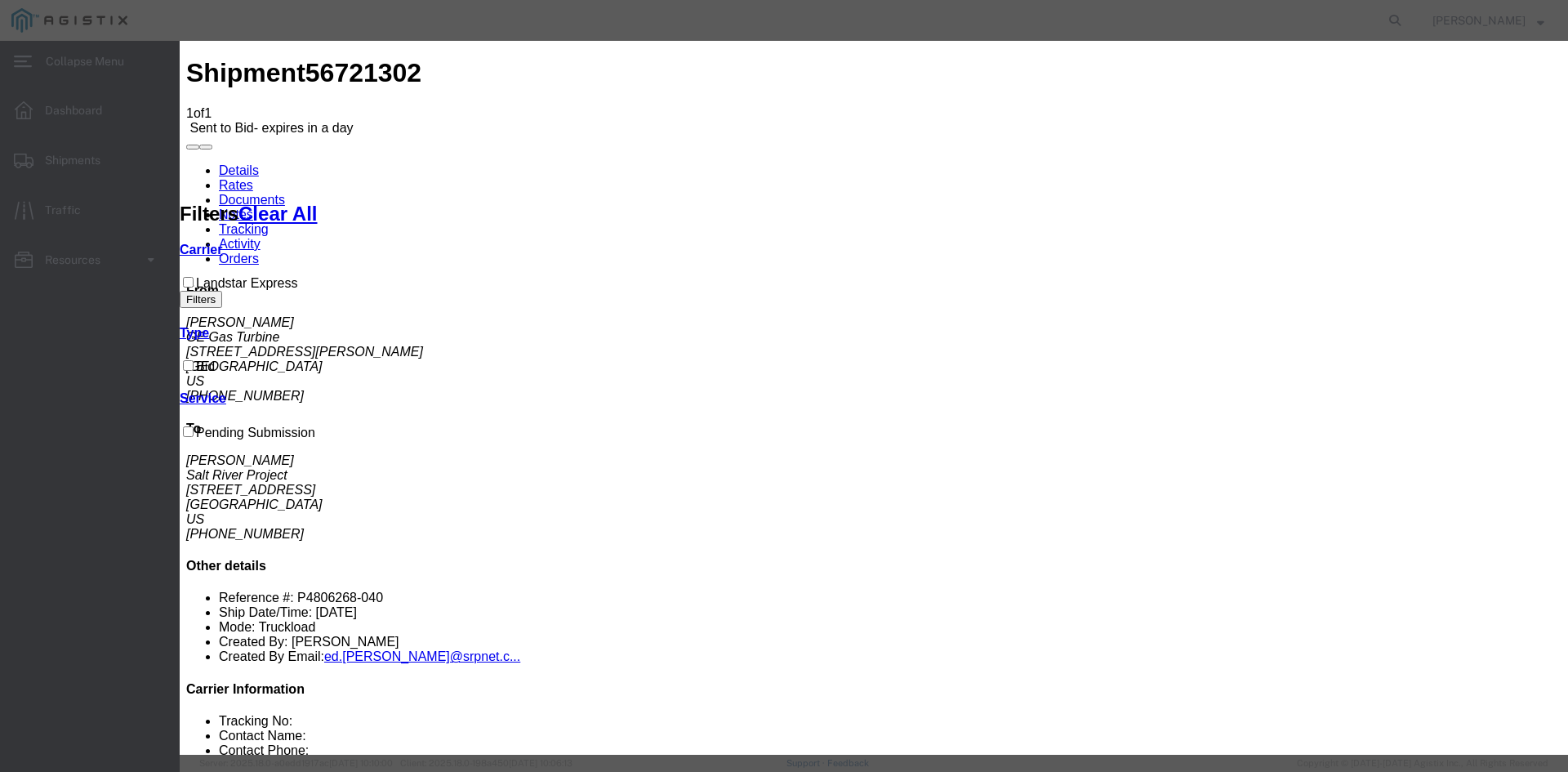
type input "Arlington AZ"
paste textarea "inehaul $74,964.00 Permits $6,270.00 Escorts $10,800.00 Police $1,000.00 Survey…"
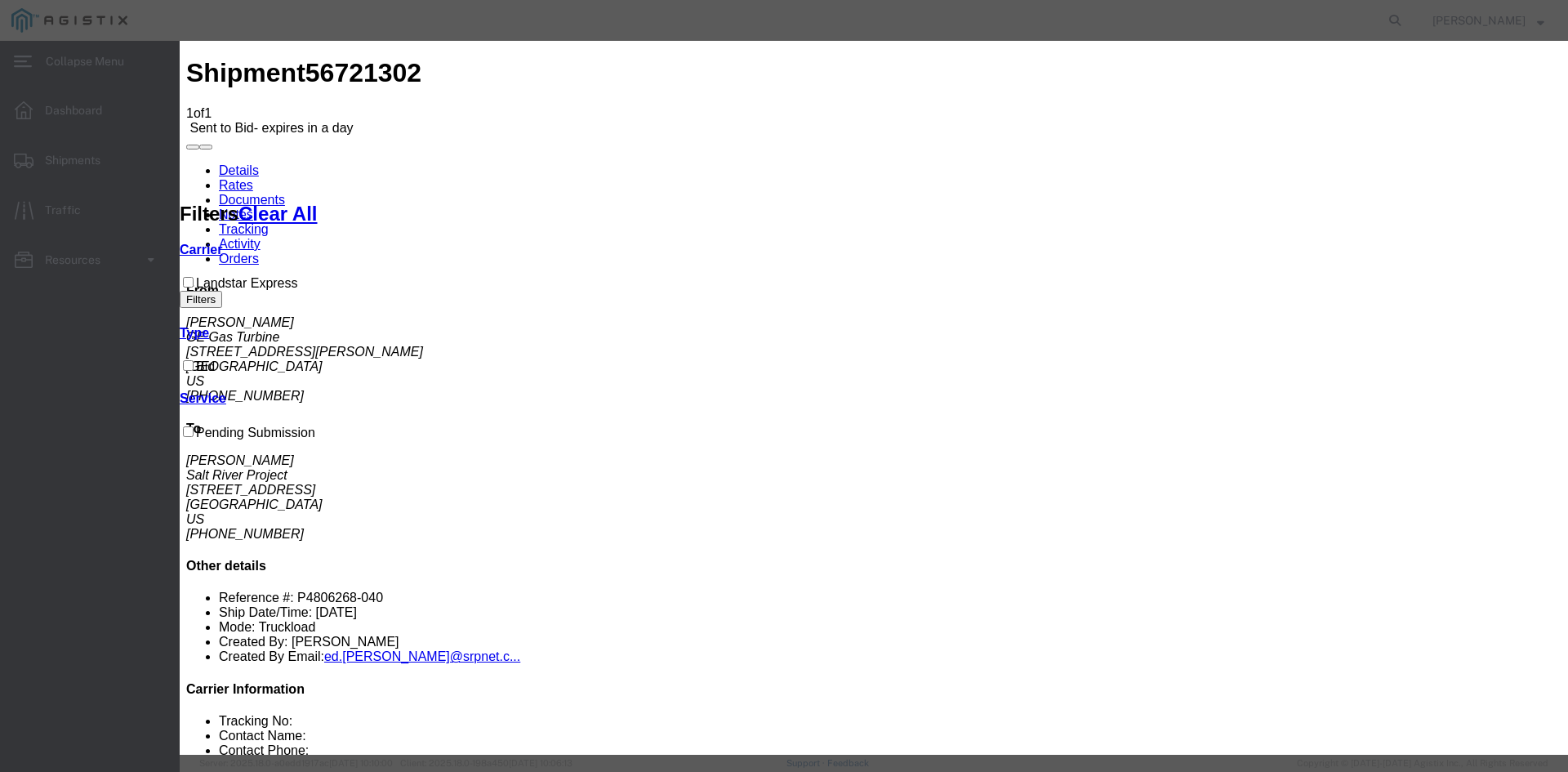
scroll to position [65, 0]
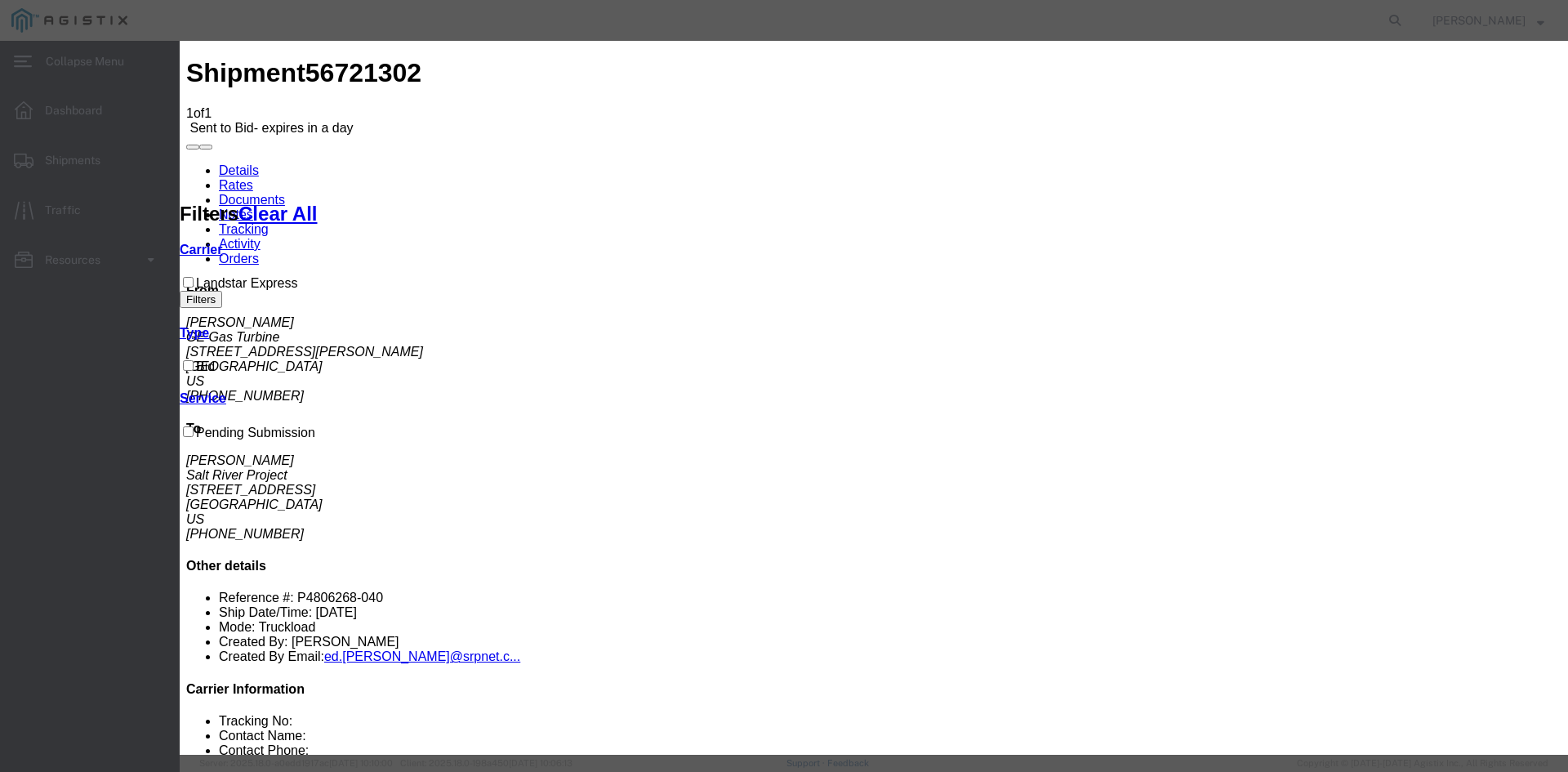
type textarea "Breakdown in formal quote as well. Linehaul $74,964.00 Permits $6,270.00 Escort…"
drag, startPoint x: 1180, startPoint y: 373, endPoint x: 1204, endPoint y: 375, distance: 24.1
type input "104442"
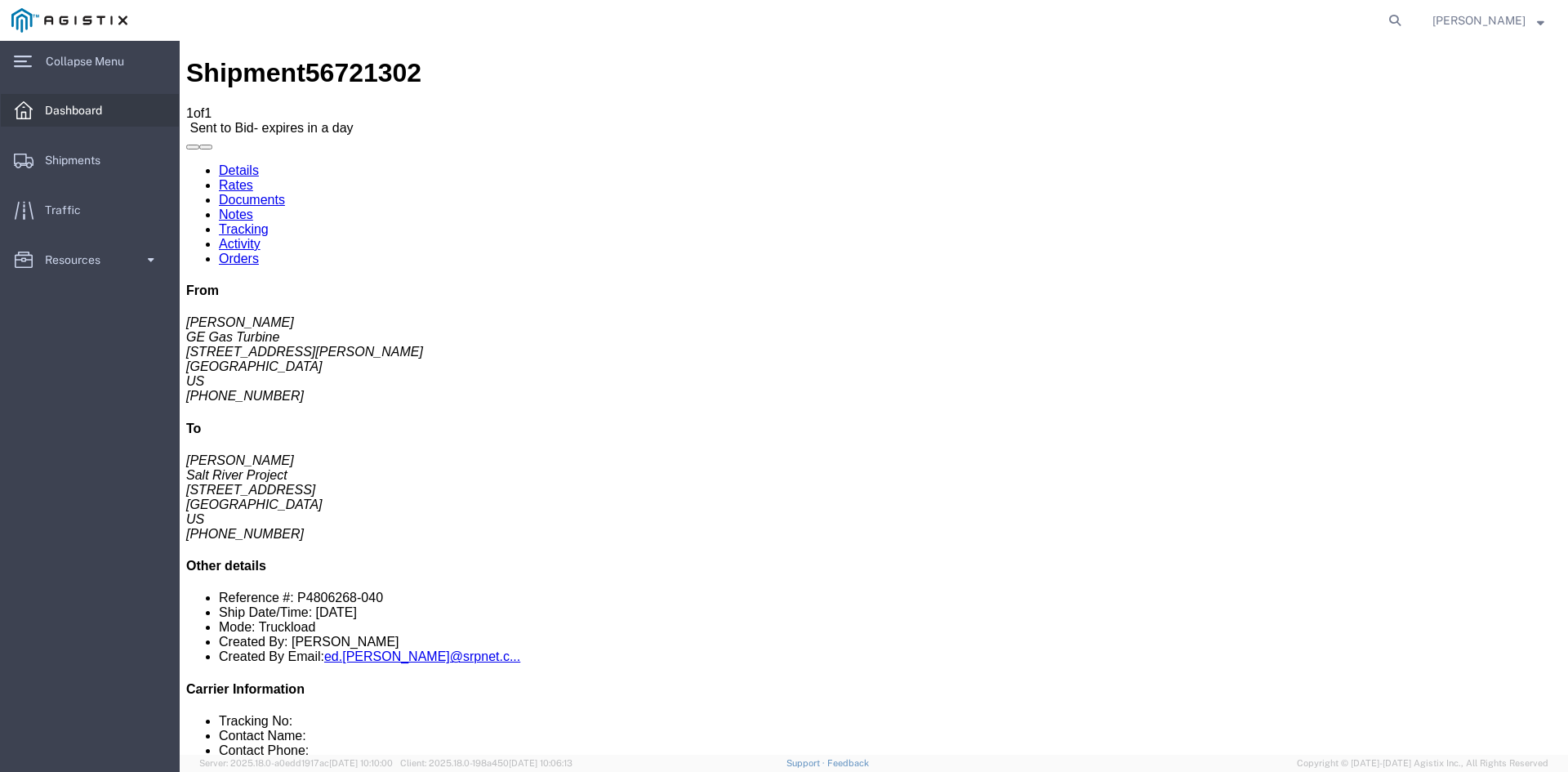
click at [63, 117] on span "Dashboard" at bounding box center [79, 110] width 68 height 33
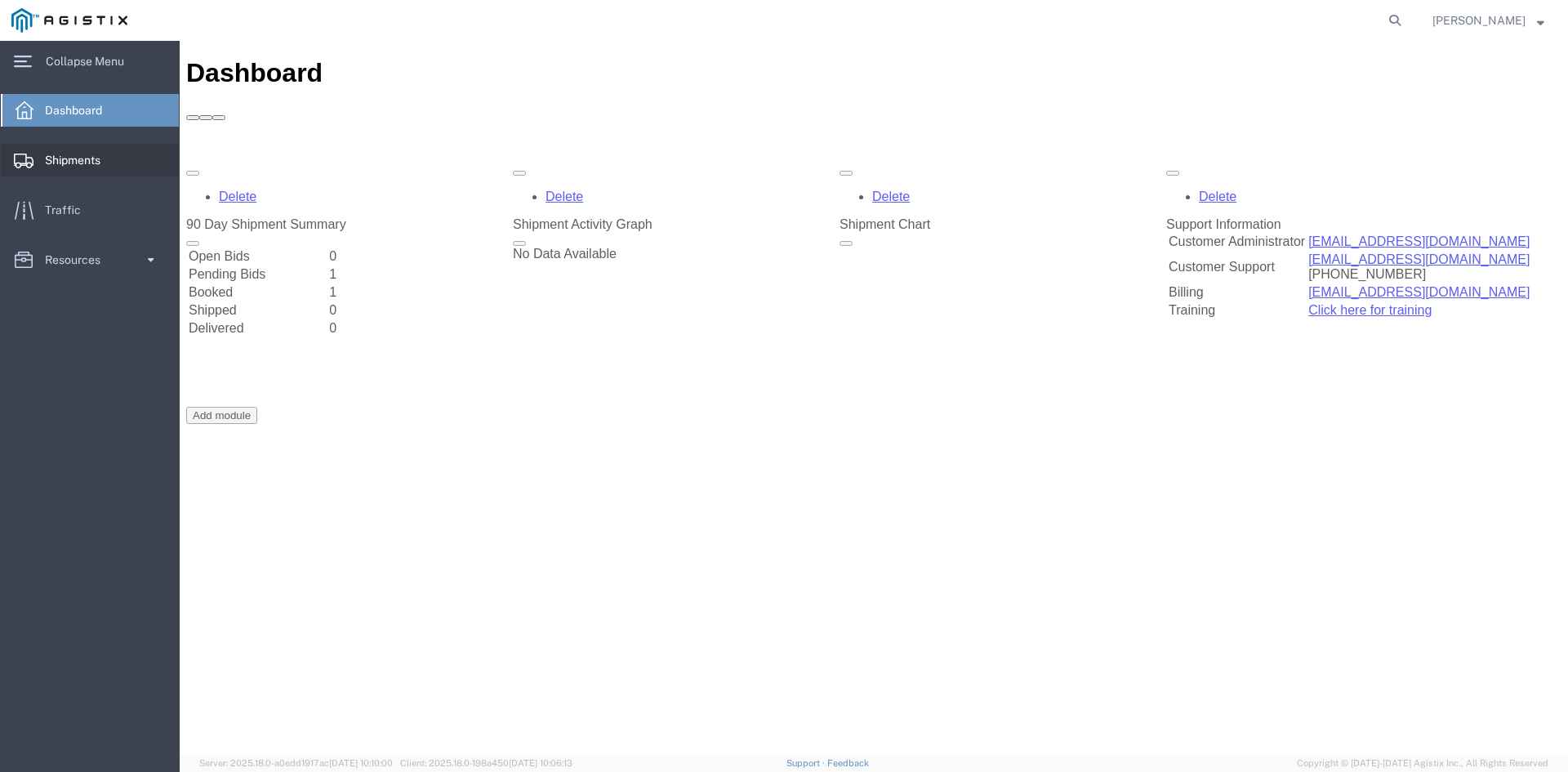
click at [87, 162] on span "Shipments" at bounding box center [78, 161] width 67 height 33
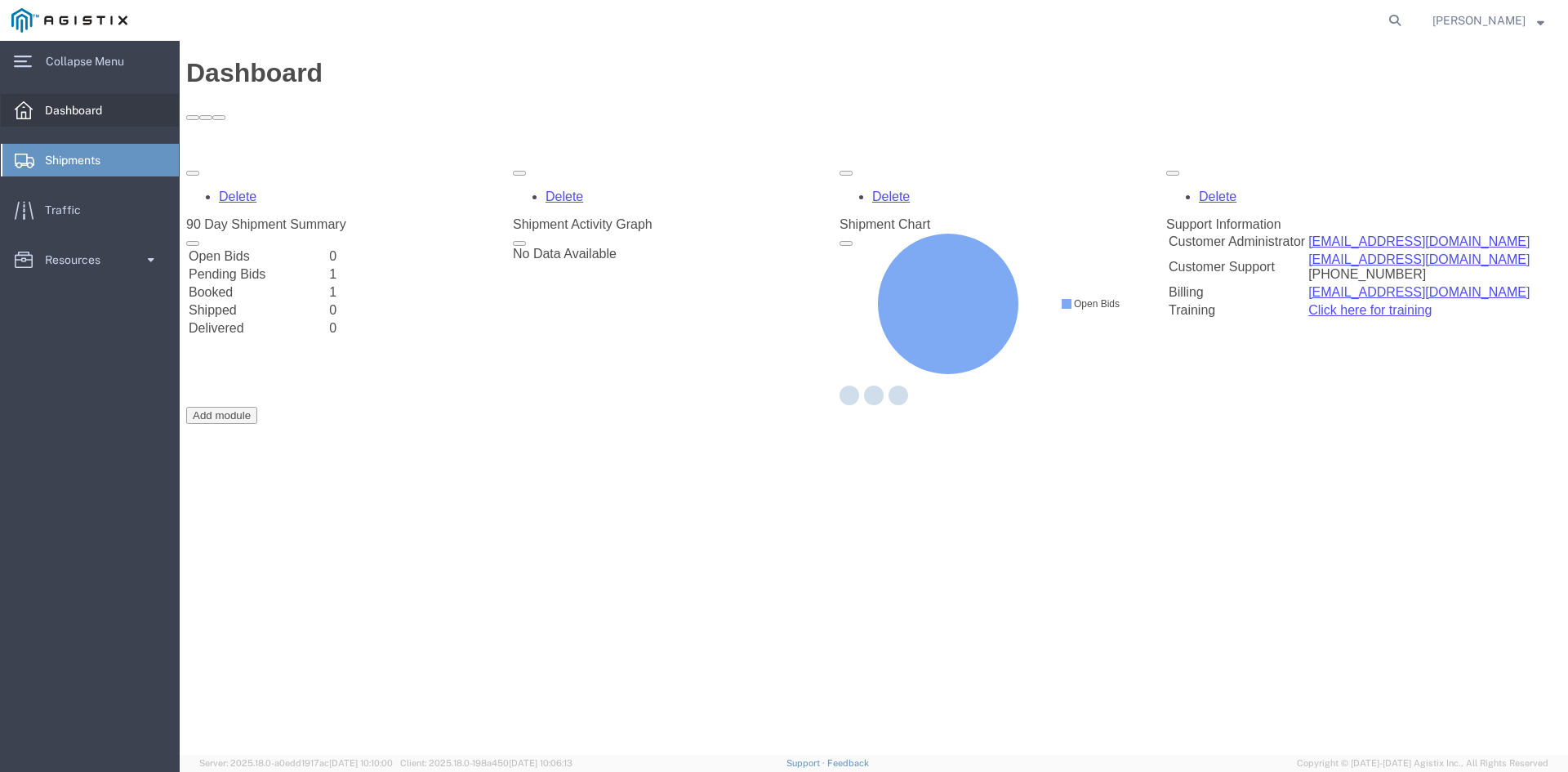
click at [85, 110] on span "Dashboard" at bounding box center [79, 110] width 68 height 33
